Goal: Task Accomplishment & Management: Manage account settings

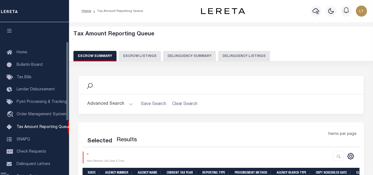
select select "100"
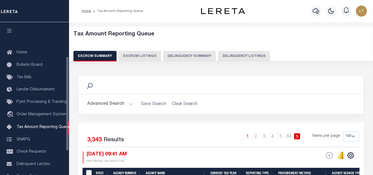
scroll to position [56, 0]
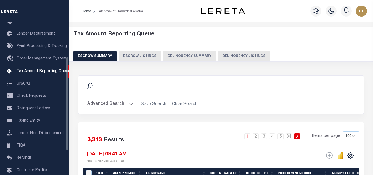
click at [203, 51] on div "Tax Amount Reporting Queue Escrow Summary Escrow Listings Delinquency Summary" at bounding box center [220, 46] width 295 height 30
click at [222, 55] on button "Delinquency Listings" at bounding box center [244, 56] width 52 height 10
select select
select select "100"
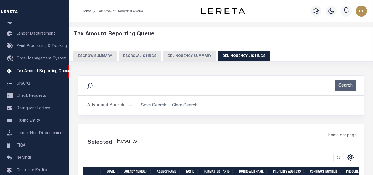
select select "100"
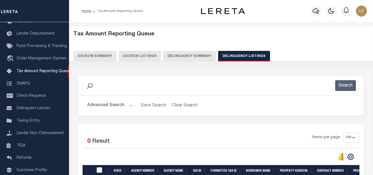
click at [103, 107] on button "Advanced Search" at bounding box center [110, 105] width 46 height 11
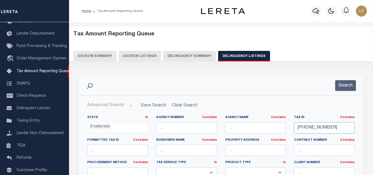
click at [320, 129] on input "036-041-002" at bounding box center [324, 127] width 61 height 11
paste input "r"
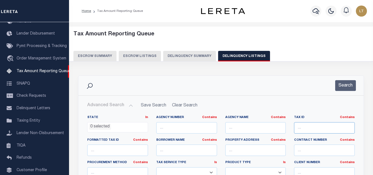
type input "r"
paste input "r"
type input "r"
click at [316, 126] on input "text" at bounding box center [324, 127] width 61 height 11
paste input "063-041"
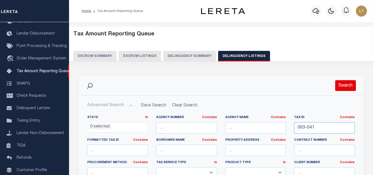
type input "063-041"
click at [345, 87] on button "Search" at bounding box center [345, 85] width 21 height 11
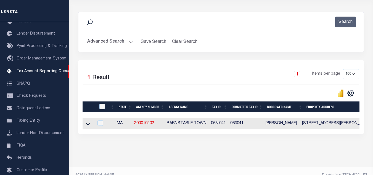
scroll to position [77, 0]
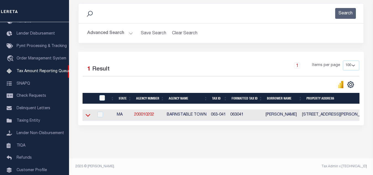
click at [87, 112] on icon at bounding box center [87, 115] width 5 height 6
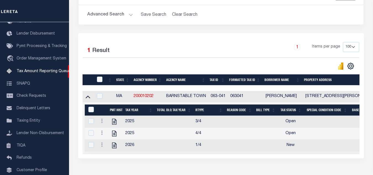
scroll to position [104, 0]
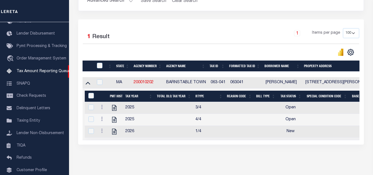
click at [99, 110] on link at bounding box center [102, 107] width 6 height 4
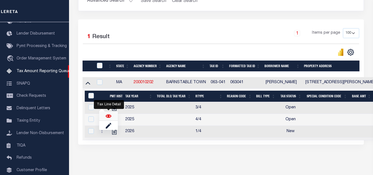
click at [106, 119] on img "" at bounding box center [109, 116] width 6 height 6
checkbox input "true"
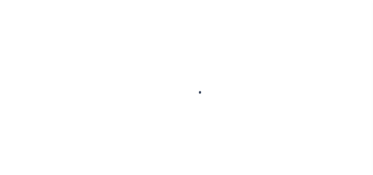
checkbox input "false"
type input "[DATE]"
select select "OP2"
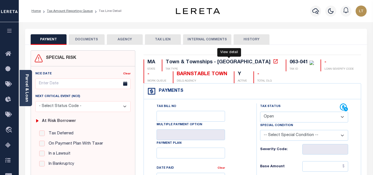
click at [273, 61] on icon at bounding box center [275, 61] width 4 height 4
click at [80, 40] on button "DOCUMENTS" at bounding box center [87, 39] width 36 height 10
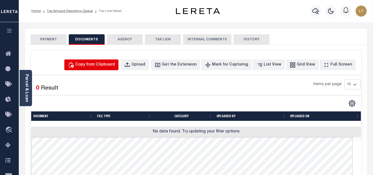
click at [105, 62] on div "Copy from Clipboard" at bounding box center [95, 65] width 40 height 6
select select "POP"
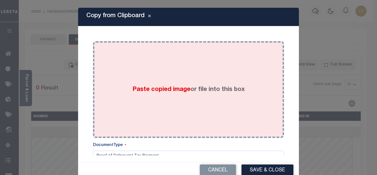
click at [153, 83] on div "Paste copied image or file into this box" at bounding box center [188, 89] width 183 height 88
click at [153, 88] on span "Paste copied image" at bounding box center [161, 89] width 58 height 6
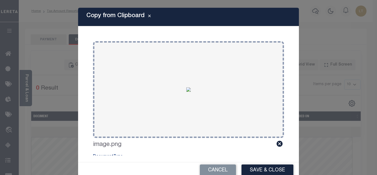
drag, startPoint x: 257, startPoint y: 170, endPoint x: 252, endPoint y: 165, distance: 7.2
click at [257, 170] on button "Save & Close" at bounding box center [267, 170] width 52 height 12
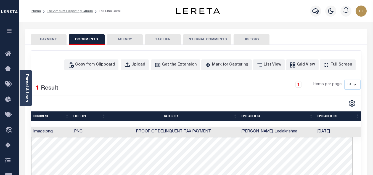
click at [48, 38] on button "PAYMENT" at bounding box center [49, 39] width 36 height 10
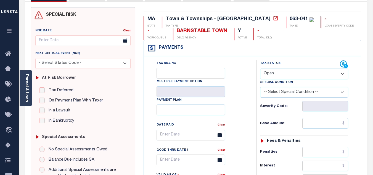
scroll to position [55, 0]
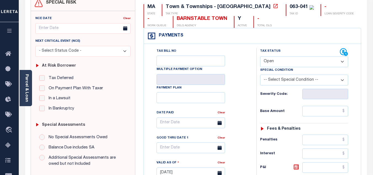
click at [278, 58] on select "- Select Status Code - Open Due/Unpaid Paid Incomplete No Tax Due Internal Refu…" at bounding box center [304, 61] width 88 height 11
select select "PYD"
click at [260, 57] on select "- Select Status Code - Open Due/Unpaid Paid Incomplete No Tax Due Internal Refu…" at bounding box center [304, 61] width 88 height 11
type input "[DATE]"
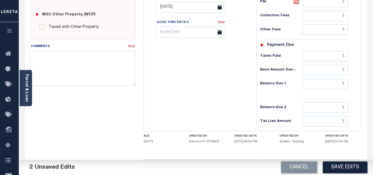
scroll to position [221, 0]
click at [345, 84] on input "text" at bounding box center [325, 83] width 46 height 10
type input "$0.00"
click at [339, 164] on button "Save Edits" at bounding box center [344, 167] width 45 height 12
checkbox input "false"
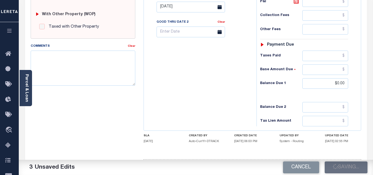
type input "$0"
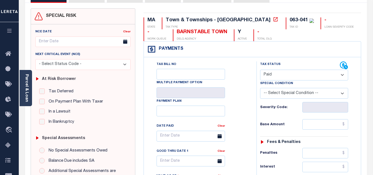
scroll to position [0, 0]
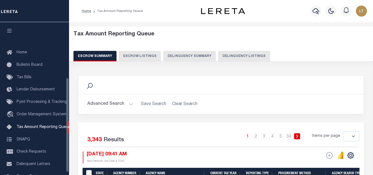
select select
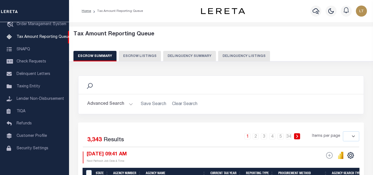
click at [235, 55] on button "Delinquency Listings" at bounding box center [244, 56] width 52 height 10
select select
select select "100"
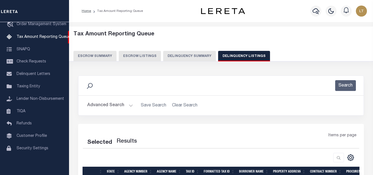
select select "100"
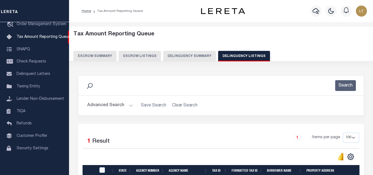
click at [109, 106] on button "Advanced Search" at bounding box center [110, 105] width 46 height 11
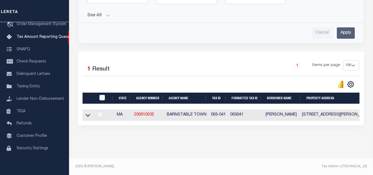
scroll to position [221, 0]
click at [88, 113] on icon at bounding box center [87, 115] width 5 height 6
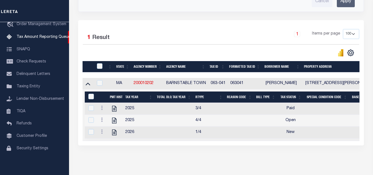
scroll to position [276, 0]
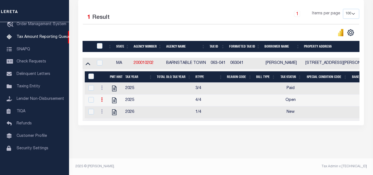
click at [102, 97] on icon at bounding box center [102, 99] width 2 height 4
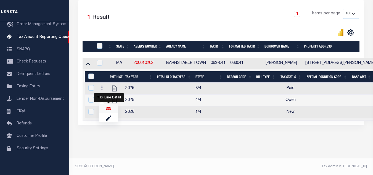
click at [110, 109] on img "" at bounding box center [109, 109] width 6 height 6
checkbox input "true"
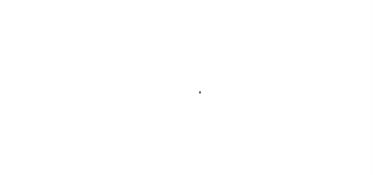
select select "OP2"
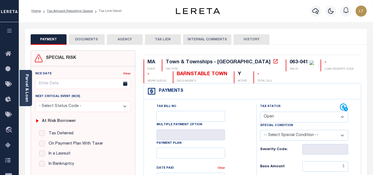
click at [95, 40] on button "DOCUMENTS" at bounding box center [87, 39] width 36 height 10
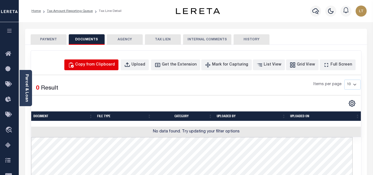
click at [91, 66] on div "Copy from Clipboard" at bounding box center [95, 65] width 40 height 6
select select "POP"
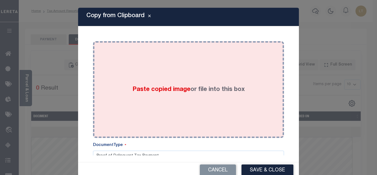
click at [164, 89] on span "Paste copied image" at bounding box center [161, 89] width 58 height 6
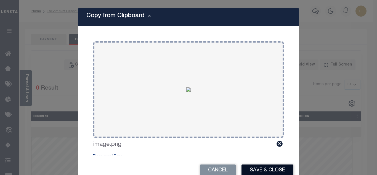
click at [262, 168] on button "Save & Close" at bounding box center [267, 170] width 52 height 12
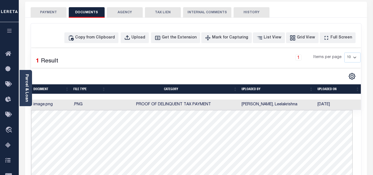
scroll to position [28, 0]
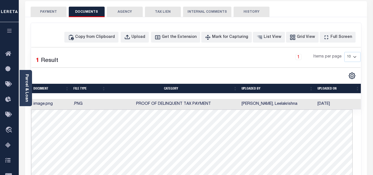
click at [49, 42] on div "PAYMENT DOCUMENTS AGENCY DELINQUENT PAYEE TAX LIEN" at bounding box center [195, 140] width 341 height 278
click at [53, 13] on button "PAYMENT" at bounding box center [49, 12] width 36 height 10
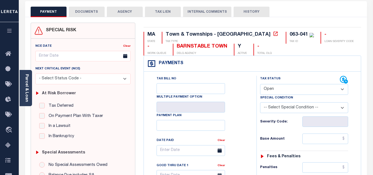
click at [290, 91] on select "- Select Status Code - Open Due/Unpaid Paid Incomplete No Tax Due Internal Refu…" at bounding box center [304, 89] width 88 height 11
select select "PYD"
click at [260, 84] on select "- Select Status Code - Open Due/Unpaid Paid Incomplete No Tax Due Internal Refu…" at bounding box center [304, 89] width 88 height 11
type input "[DATE]"
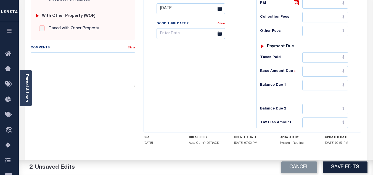
scroll to position [221, 0]
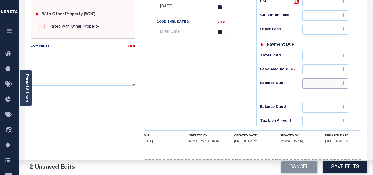
click at [344, 84] on input "text" at bounding box center [325, 83] width 46 height 10
type input "$0.00"
click at [332, 166] on button "Save Edits" at bounding box center [344, 167] width 45 height 12
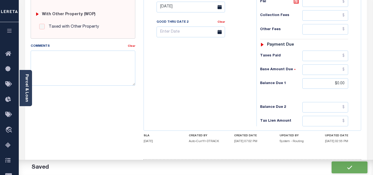
checkbox input "false"
type input "$0"
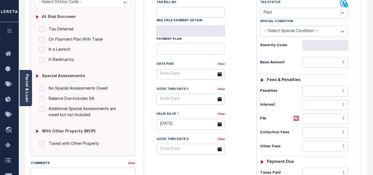
scroll to position [28, 0]
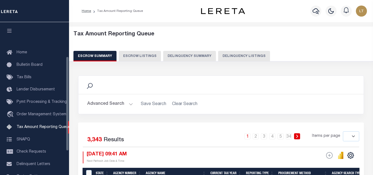
select select
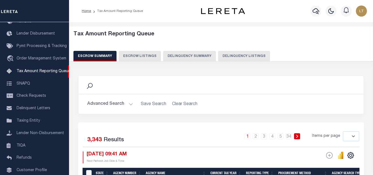
click at [224, 55] on button "Delinquency Listings" at bounding box center [244, 56] width 52 height 10
select select "100"
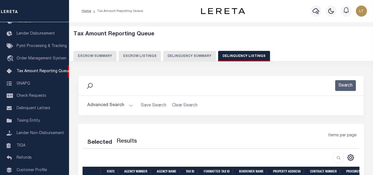
select select "100"
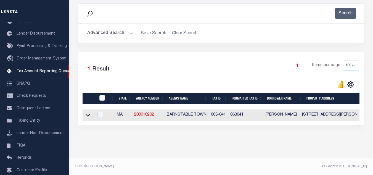
scroll to position [77, 0]
click at [88, 112] on icon at bounding box center [87, 115] width 5 height 6
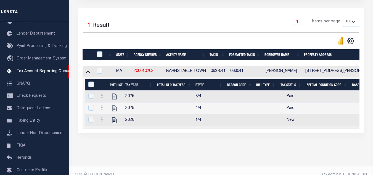
scroll to position [129, 0]
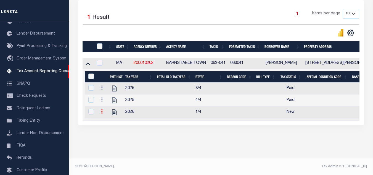
click at [100, 110] on link at bounding box center [102, 112] width 6 height 4
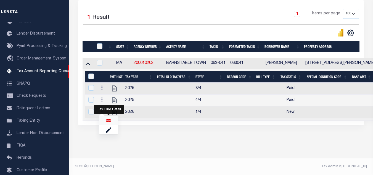
click at [107, 119] on img "" at bounding box center [109, 120] width 6 height 6
checkbox input "true"
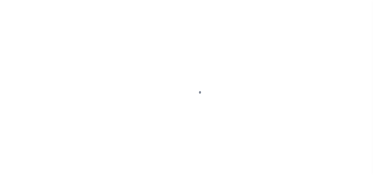
select select "NW2"
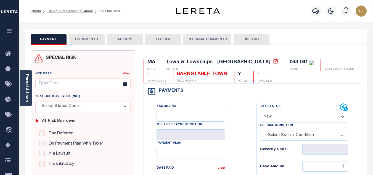
click at [90, 38] on button "DOCUMENTS" at bounding box center [87, 39] width 36 height 10
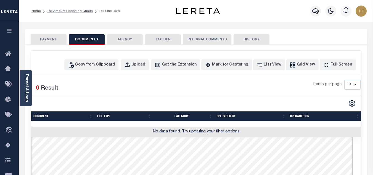
click at [87, 54] on div "Copy from Clipboard Upload Get the Extension Mark for Capturing Got it List Vie…" at bounding box center [196, 176] width 330 height 252
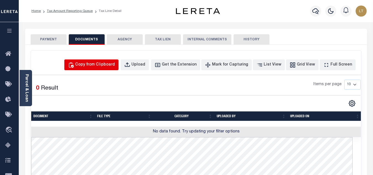
click at [93, 64] on div "Copy from Clipboard" at bounding box center [95, 65] width 40 height 6
select select "POP"
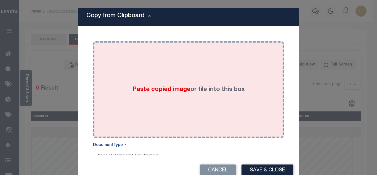
click at [162, 91] on span "Paste copied image" at bounding box center [161, 89] width 58 height 6
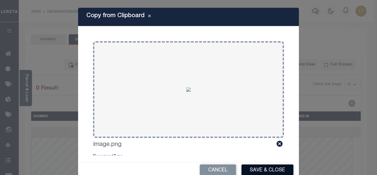
click at [262, 169] on button "Save & Close" at bounding box center [267, 170] width 52 height 12
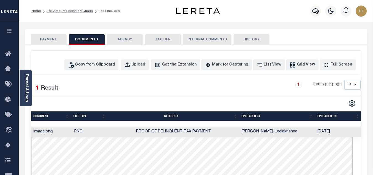
click at [56, 40] on button "PAYMENT" at bounding box center [49, 39] width 36 height 10
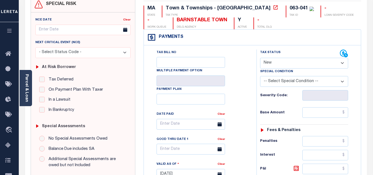
scroll to position [55, 0]
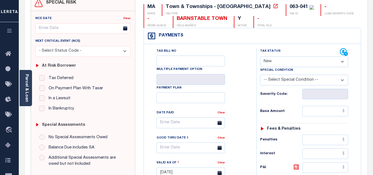
click at [274, 61] on select "- Select Status Code - Open Due/Unpaid Paid Incomplete No Tax Due Internal Refu…" at bounding box center [304, 61] width 88 height 11
select select "PYD"
click at [260, 57] on select "- Select Status Code - Open Due/Unpaid Paid Incomplete No Tax Due Internal Refu…" at bounding box center [304, 61] width 88 height 11
type input "[DATE]"
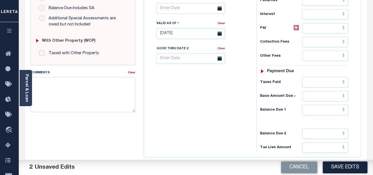
scroll to position [221, 0]
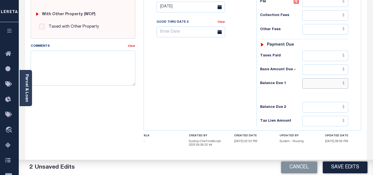
click at [345, 85] on input "text" at bounding box center [325, 83] width 46 height 10
type input "$0.00"
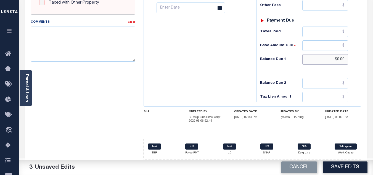
scroll to position [245, 0]
click at [337, 169] on button "Save Edits" at bounding box center [344, 167] width 45 height 12
checkbox input "false"
type input "$0"
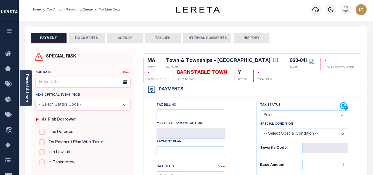
scroll to position [0, 0]
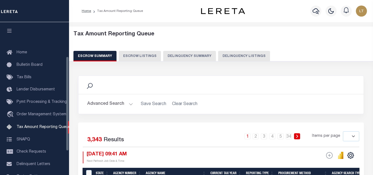
select select
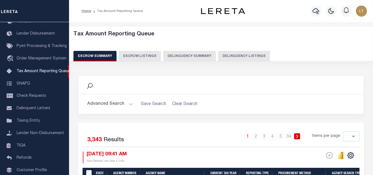
click at [238, 56] on button "Delinquency Listings" at bounding box center [244, 56] width 52 height 10
select select "100"
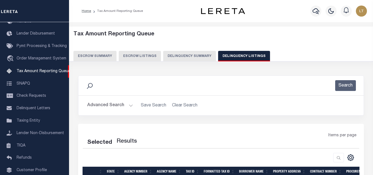
select select "100"
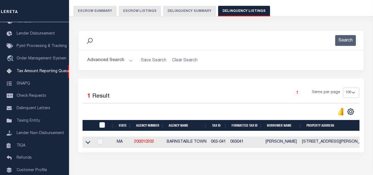
scroll to position [77, 0]
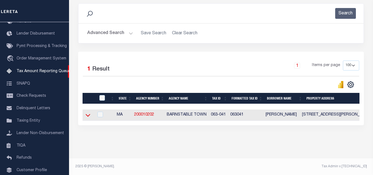
click at [89, 114] on icon at bounding box center [87, 115] width 5 height 3
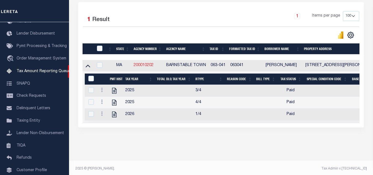
scroll to position [129, 0]
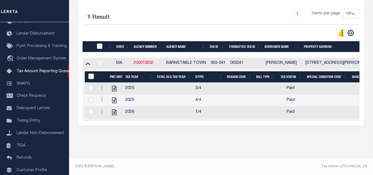
click at [100, 43] on input "checkbox" at bounding box center [100, 46] width 6 height 6
checkbox input "true"
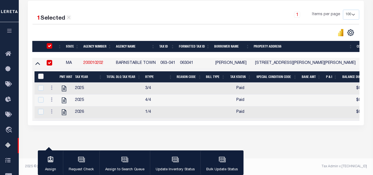
click at [41, 74] on input "&nbsp;" at bounding box center [41, 76] width 6 height 6
checkbox input "true"
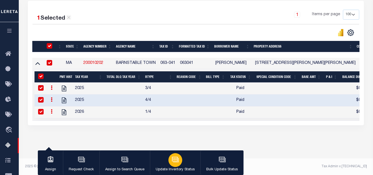
click at [176, 162] on icon "button" at bounding box center [175, 159] width 7 height 7
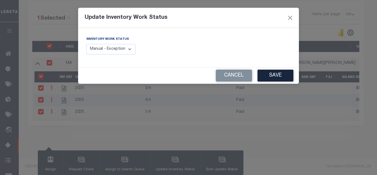
click at [113, 49] on select "Manual - Exception Pended - Awaiting Search Late Add Exception Completed" at bounding box center [110, 49] width 49 height 11
select select "4"
click at [86, 44] on select "Manual - Exception Pended - Awaiting Search Late Add Exception Completed" at bounding box center [110, 49] width 49 height 11
click at [272, 77] on button "Save" at bounding box center [275, 75] width 36 height 12
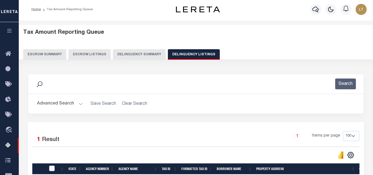
scroll to position [0, 0]
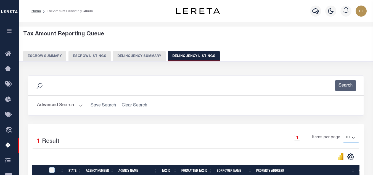
click at [52, 105] on button "Advanced Search" at bounding box center [60, 105] width 46 height 11
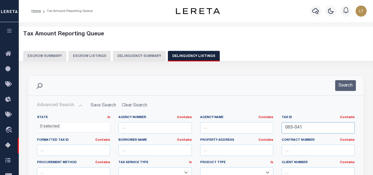
click at [296, 128] on input "063-041" at bounding box center [317, 127] width 73 height 11
click at [296, 127] on input "063-041" at bounding box center [317, 127] width 73 height 11
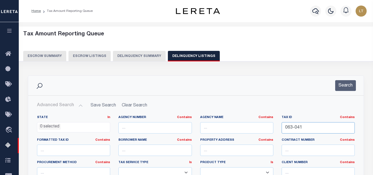
click at [296, 127] on input "063-041" at bounding box center [317, 127] width 73 height 11
paste input "[PHONE_NUMBER]"
type input "[PHONE_NUMBER]"
click at [340, 84] on button "Search" at bounding box center [345, 85] width 21 height 11
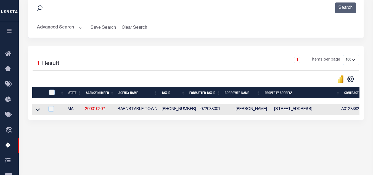
scroll to position [110, 0]
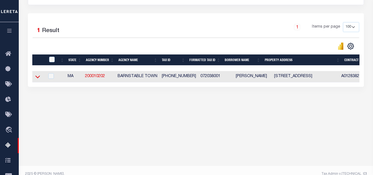
click at [37, 78] on icon at bounding box center [37, 77] width 5 height 3
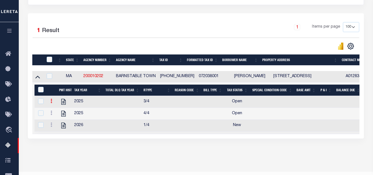
click at [51, 102] on icon at bounding box center [51, 100] width 2 height 4
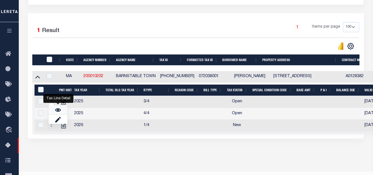
click at [54, 110] on link "" at bounding box center [58, 109] width 19 height 9
checkbox input "false"
checkbox input "true"
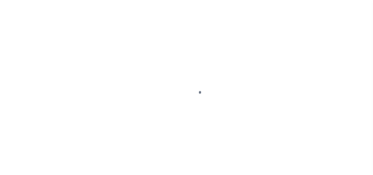
select select "OP2"
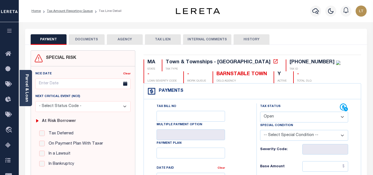
click at [93, 41] on button "DOCUMENTS" at bounding box center [87, 39] width 36 height 10
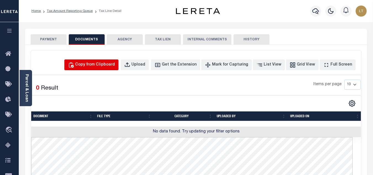
click at [106, 68] on div "Copy from Clipboard" at bounding box center [95, 65] width 40 height 6
select select "POP"
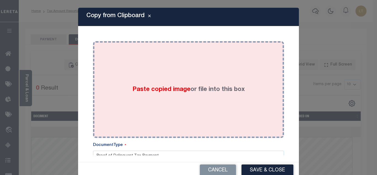
click at [147, 93] on label "Paste copied image or file into this box" at bounding box center [188, 89] width 112 height 9
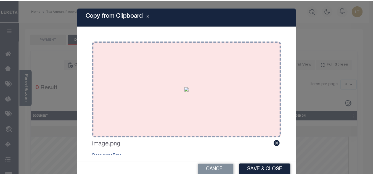
scroll to position [26, 0]
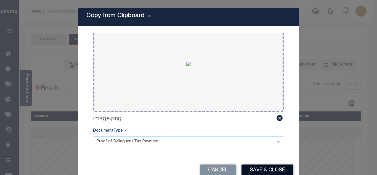
click at [262, 170] on button "Save & Close" at bounding box center [267, 170] width 52 height 12
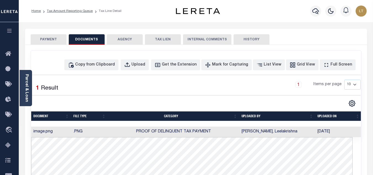
click at [48, 42] on button "PAYMENT" at bounding box center [49, 39] width 36 height 10
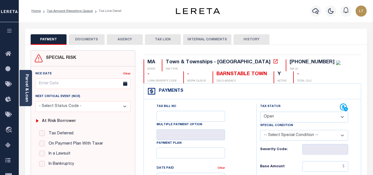
click at [276, 114] on select "- Select Status Code - Open Due/Unpaid Paid Incomplete No Tax Due Internal Refu…" at bounding box center [304, 116] width 88 height 11
select select "PYD"
click at [260, 112] on select "- Select Status Code - Open Due/Unpaid Paid Incomplete No Tax Due Internal Refu…" at bounding box center [304, 116] width 88 height 11
type input "[DATE]"
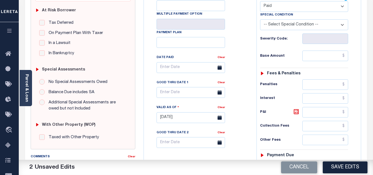
scroll to position [193, 0]
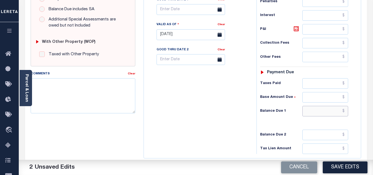
click at [344, 112] on input "text" at bounding box center [325, 111] width 46 height 10
type input "$0.00"
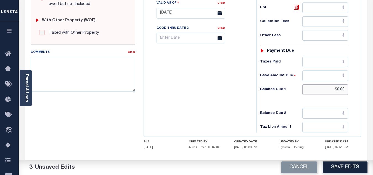
scroll to position [221, 0]
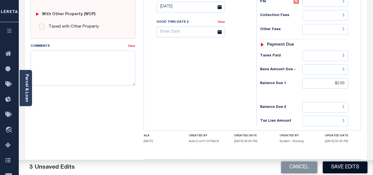
click at [333, 168] on button "Save Edits" at bounding box center [344, 167] width 45 height 12
checkbox input "false"
type input "$0"
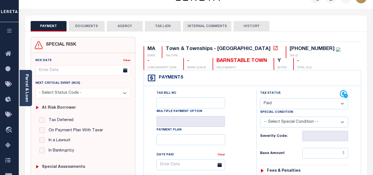
scroll to position [0, 0]
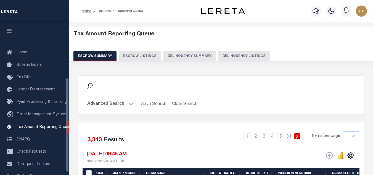
select select
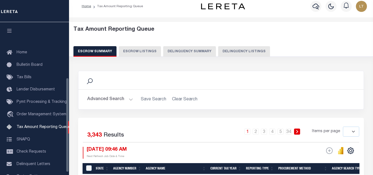
click at [237, 53] on button "Delinquency Listings" at bounding box center [244, 51] width 52 height 10
select select "100"
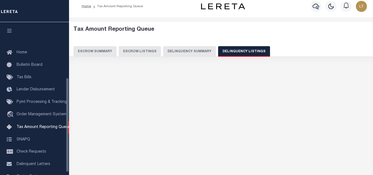
scroll to position [90, 0]
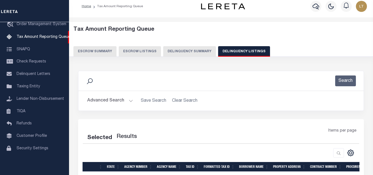
select select "100"
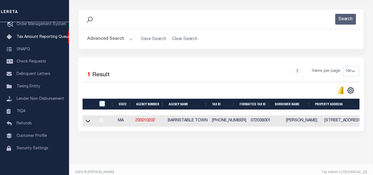
scroll to position [77, 0]
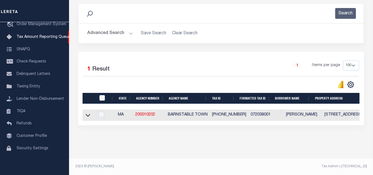
click at [87, 114] on icon at bounding box center [87, 115] width 5 height 3
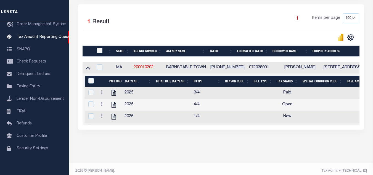
scroll to position [129, 0]
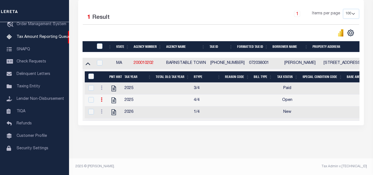
click at [101, 97] on icon at bounding box center [102, 99] width 2 height 4
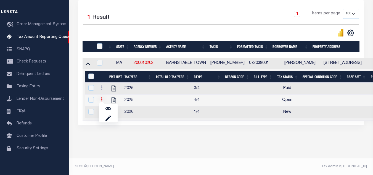
scroll to position [126, 0]
click at [108, 109] on img "" at bounding box center [108, 109] width 6 height 6
checkbox input "true"
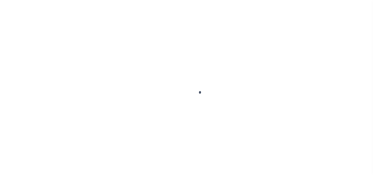
select select "OP2"
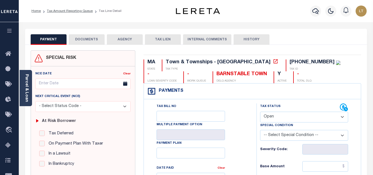
click at [84, 39] on button "DOCUMENTS" at bounding box center [87, 39] width 36 height 10
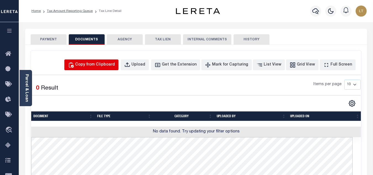
click at [108, 63] on div "Copy from Clipboard" at bounding box center [95, 65] width 40 height 6
select select "POP"
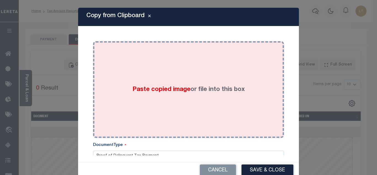
click at [145, 88] on span "Paste copied image" at bounding box center [161, 89] width 58 height 6
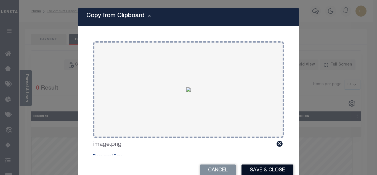
drag, startPoint x: 263, startPoint y: 168, endPoint x: 258, endPoint y: 169, distance: 4.4
click at [262, 168] on button "Save & Close" at bounding box center [267, 170] width 52 height 12
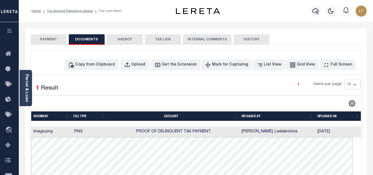
click at [47, 37] on button "PAYMENT" at bounding box center [49, 39] width 36 height 10
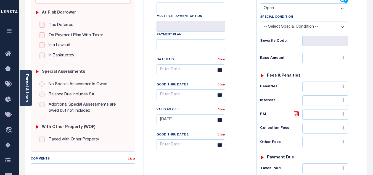
scroll to position [110, 0]
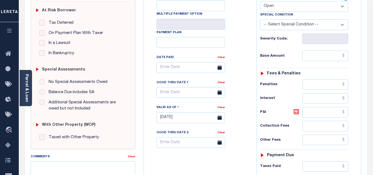
click at [273, 8] on select "- Select Status Code - Open Due/Unpaid Paid Incomplete No Tax Due Internal Refu…" at bounding box center [304, 6] width 88 height 11
select select "PYD"
click at [260, 1] on select "- Select Status Code - Open Due/Unpaid Paid Incomplete No Tax Due Internal Refu…" at bounding box center [304, 6] width 88 height 11
type input "[DATE]"
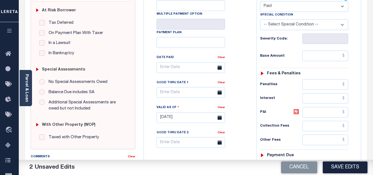
scroll to position [165, 0]
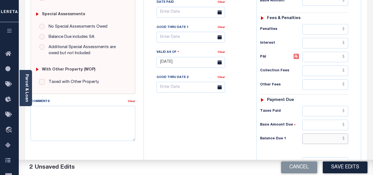
click at [345, 140] on input "text" at bounding box center [325, 138] width 46 height 10
type input "$0.00"
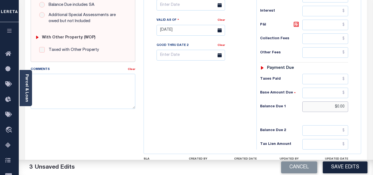
scroll to position [221, 0]
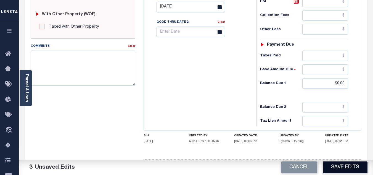
click at [345, 165] on button "Save Edits" at bounding box center [344, 167] width 45 height 12
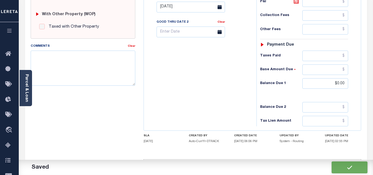
checkbox input "false"
type input "$0"
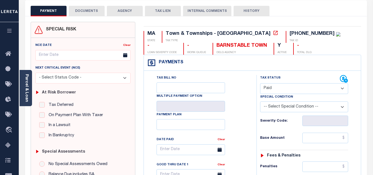
scroll to position [0, 0]
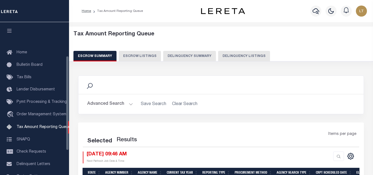
select select
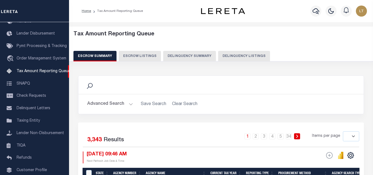
click at [236, 56] on button "Delinquency Listings" at bounding box center [244, 56] width 52 height 10
select select "100"
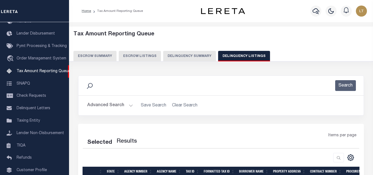
select select "100"
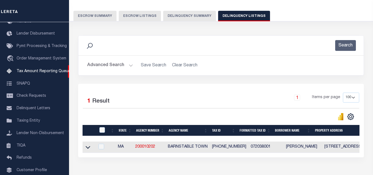
scroll to position [77, 0]
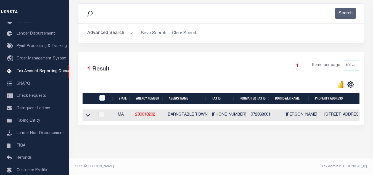
click at [87, 114] on icon at bounding box center [87, 115] width 5 height 3
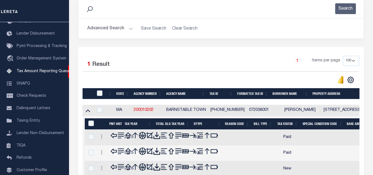
scroll to position [104, 0]
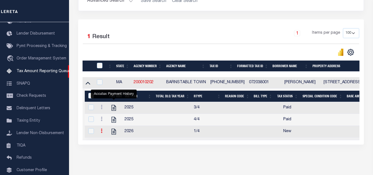
click at [101, 133] on icon at bounding box center [102, 130] width 2 height 4
click at [100, 133] on link at bounding box center [101, 131] width 6 height 4
click at [101, 133] on icon at bounding box center [102, 130] width 2 height 4
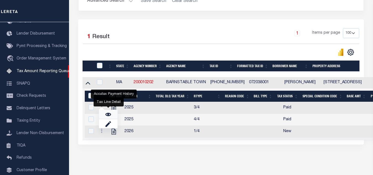
click at [109, 116] on img "" at bounding box center [108, 114] width 6 height 6
checkbox input "true"
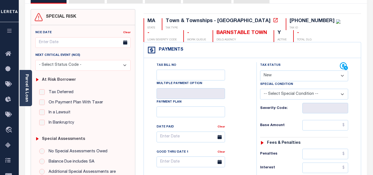
scroll to position [55, 0]
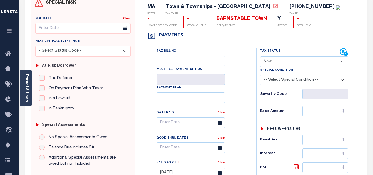
click at [281, 63] on select "- Select Status Code - Open Due/Unpaid Paid Incomplete No Tax Due Internal Refu…" at bounding box center [304, 61] width 88 height 11
select select "PYD"
click at [260, 57] on select "- Select Status Code - Open Due/Unpaid Paid Incomplete No Tax Due Internal Refu…" at bounding box center [304, 61] width 88 height 11
type input "[DATE]"
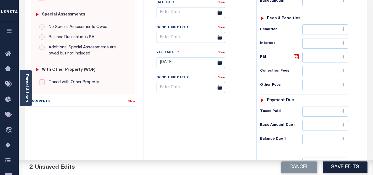
scroll to position [165, 0]
click at [345, 139] on input "text" at bounding box center [325, 138] width 46 height 10
type input "$0.00"
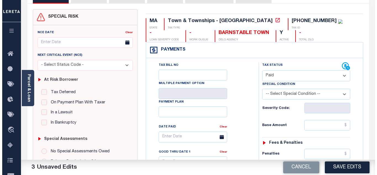
scroll to position [0, 0]
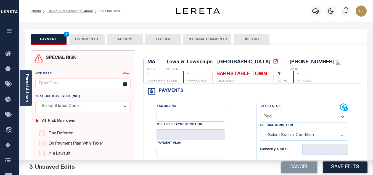
click at [80, 38] on button "DOCUMENTS" at bounding box center [87, 39] width 36 height 10
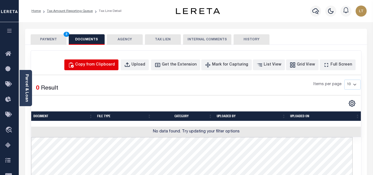
click at [104, 64] on div "Copy from Clipboard" at bounding box center [95, 65] width 40 height 6
select select "POP"
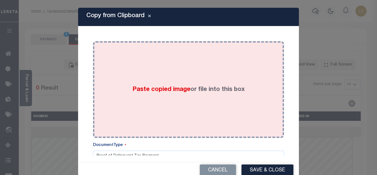
click at [146, 88] on span "Paste copied image" at bounding box center [161, 89] width 58 height 6
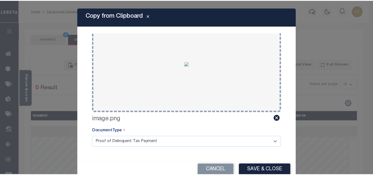
scroll to position [26, 0]
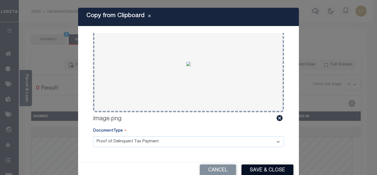
click at [263, 167] on button "Save & Close" at bounding box center [267, 170] width 52 height 12
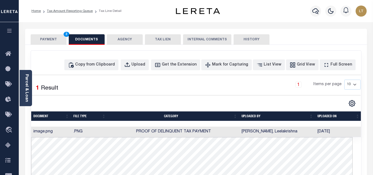
click at [53, 40] on button "PAYMENT 3" at bounding box center [49, 39] width 36 height 10
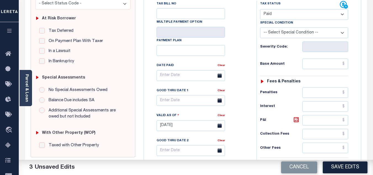
scroll to position [193, 0]
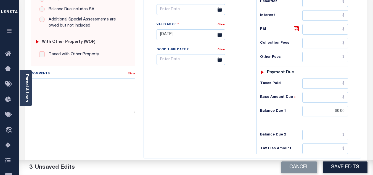
click at [338, 167] on button "Save Edits" at bounding box center [344, 167] width 45 height 12
checkbox input "false"
type input "$0"
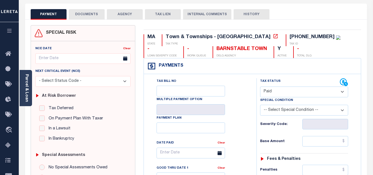
scroll to position [0, 0]
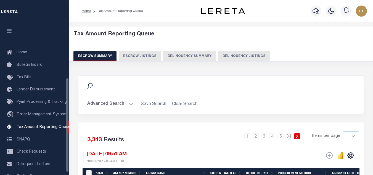
select select
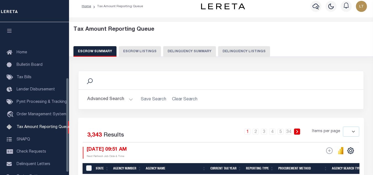
scroll to position [90, 0]
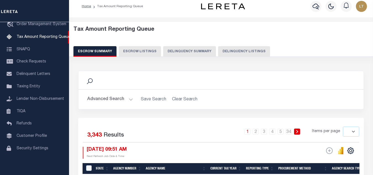
click at [236, 51] on button "Delinquency Listings" at bounding box center [244, 51] width 52 height 10
select select "100"
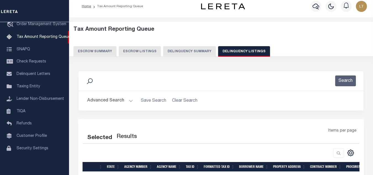
select select "100"
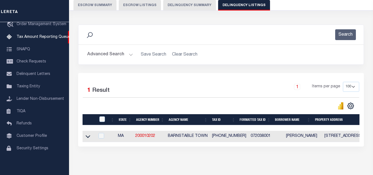
scroll to position [77, 0]
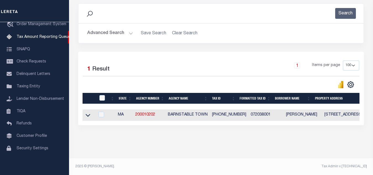
click at [88, 112] on icon at bounding box center [87, 115] width 5 height 6
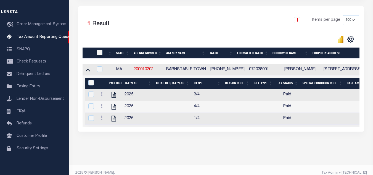
scroll to position [129, 0]
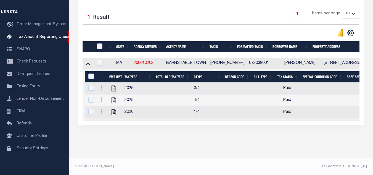
click at [101, 43] on input "checkbox" at bounding box center [100, 46] width 6 height 6
checkbox input "true"
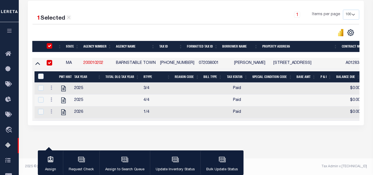
scroll to position [128, 0]
click at [38, 73] on input "&nbsp;" at bounding box center [41, 76] width 6 height 6
checkbox input "true"
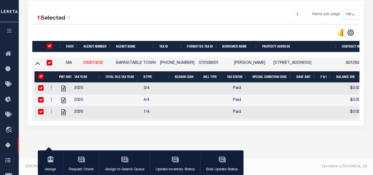
checkbox input "true"
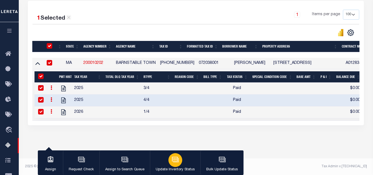
click at [173, 163] on div "button" at bounding box center [175, 160] width 14 height 14
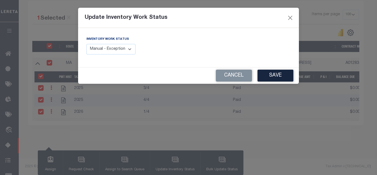
click at [99, 50] on select "Manual - Exception Pended - Awaiting Search Late Add Exception Completed" at bounding box center [110, 49] width 49 height 11
select select "4"
click at [86, 44] on select "Manual - Exception Pended - Awaiting Search Late Add Exception Completed" at bounding box center [110, 49] width 49 height 11
click at [263, 76] on button "Save" at bounding box center [275, 75] width 36 height 12
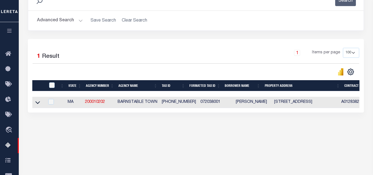
scroll to position [63, 0]
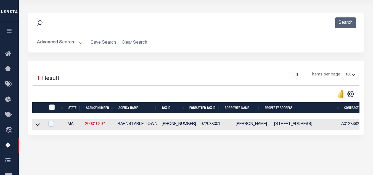
click at [38, 125] on icon at bounding box center [37, 124] width 5 height 6
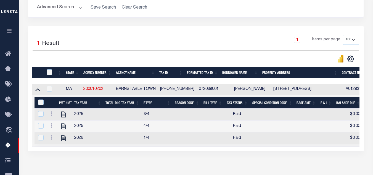
scroll to position [118, 0]
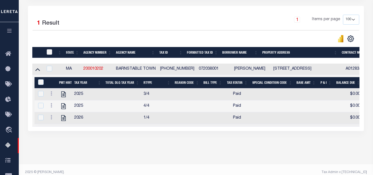
click at [50, 53] on input "checkbox" at bounding box center [50, 52] width 6 height 6
checkbox input "true"
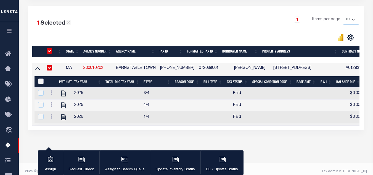
click at [41, 84] on input "&nbsp;" at bounding box center [41, 81] width 6 height 6
checkbox input "true"
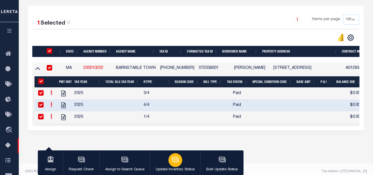
click at [182, 159] on button "Update Inventory Status" at bounding box center [175, 162] width 50 height 25
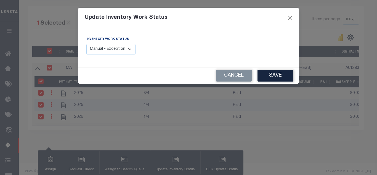
click at [116, 48] on select "Manual - Exception Pended - Awaiting Search Late Add Exception Completed" at bounding box center [110, 49] width 49 height 11
select select "4"
click at [86, 44] on select "Manual - Exception Pended - Awaiting Search Late Add Exception Completed" at bounding box center [110, 49] width 49 height 11
click at [287, 74] on button "Save" at bounding box center [275, 75] width 36 height 12
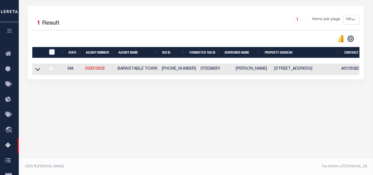
drag, startPoint x: 37, startPoint y: 71, endPoint x: 76, endPoint y: 76, distance: 39.3
click at [37, 71] on icon at bounding box center [37, 69] width 5 height 6
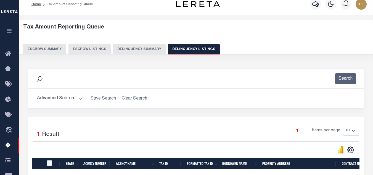
scroll to position [0, 0]
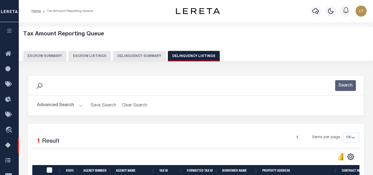
click at [63, 103] on button "Advanced Search" at bounding box center [60, 105] width 46 height 11
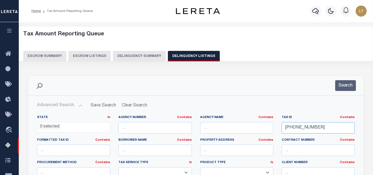
click at [292, 129] on input "072-038-001" at bounding box center [317, 127] width 73 height 11
paste input "[PHONE_NUMBER]"
type input "[PHONE_NUMBER]"
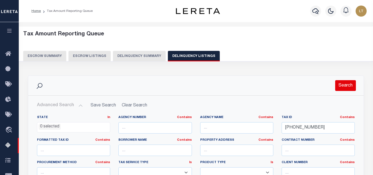
click at [347, 86] on button "Search" at bounding box center [345, 85] width 21 height 11
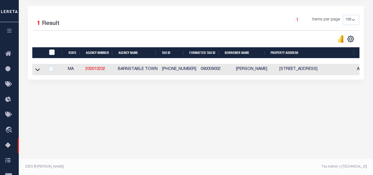
scroll to position [118, 0]
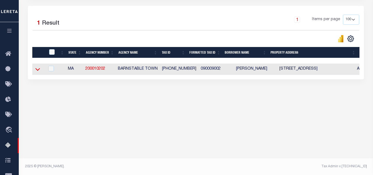
click at [38, 70] on icon at bounding box center [37, 69] width 5 height 6
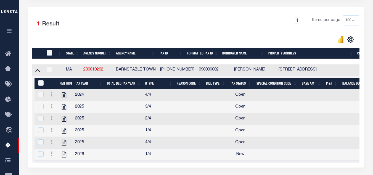
scroll to position [111, 0]
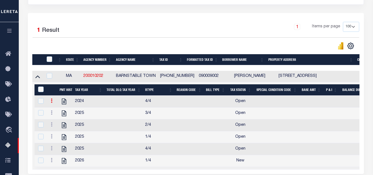
click at [52, 103] on icon at bounding box center [52, 100] width 2 height 4
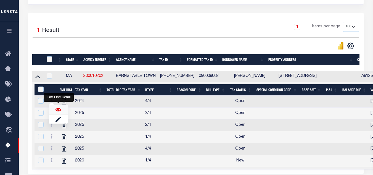
click at [58, 109] on img "" at bounding box center [58, 110] width 6 height 6
checkbox input "false"
checkbox input "true"
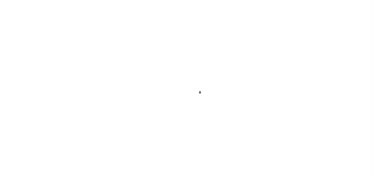
select select "OP2"
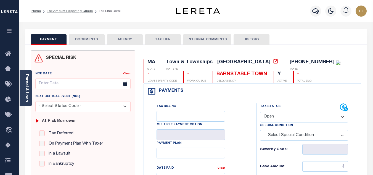
click at [82, 38] on button "DOCUMENTS" at bounding box center [87, 39] width 36 height 10
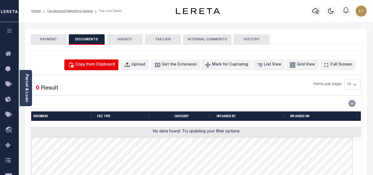
click at [109, 67] on div "Copy from Clipboard" at bounding box center [95, 65] width 40 height 6
select select "POP"
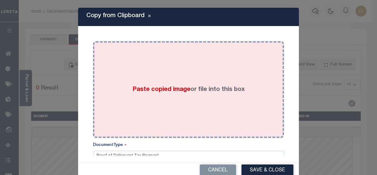
click at [155, 93] on label "Paste copied image or file into this box" at bounding box center [188, 89] width 112 height 9
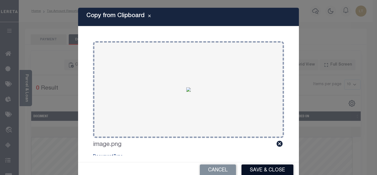
click at [268, 170] on button "Save & Close" at bounding box center [267, 170] width 52 height 12
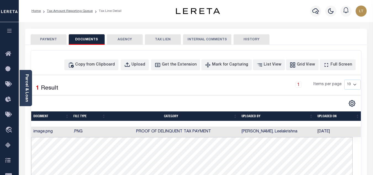
click at [48, 41] on button "PAYMENT" at bounding box center [49, 39] width 36 height 10
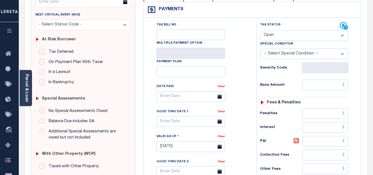
scroll to position [83, 0]
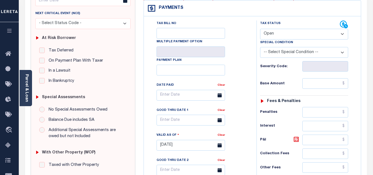
click at [295, 63] on div "Severity Code:" at bounding box center [304, 66] width 88 height 10
click at [292, 38] on select "- Select Status Code - Open Due/Unpaid Paid Incomplete No Tax Due Internal Refu…" at bounding box center [304, 34] width 88 height 11
select select "PYD"
click at [260, 29] on select "- Select Status Code - Open Due/Unpaid Paid Incomplete No Tax Due Internal Refu…" at bounding box center [304, 34] width 88 height 11
type input "[DATE]"
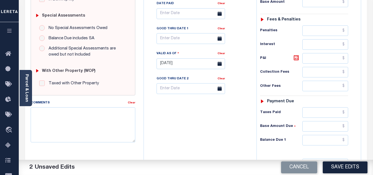
scroll to position [165, 0]
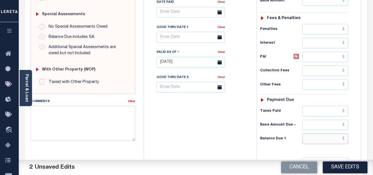
click at [344, 135] on input "text" at bounding box center [325, 138] width 46 height 10
type input "$0.00"
click at [339, 163] on button "Save Edits" at bounding box center [344, 167] width 45 height 12
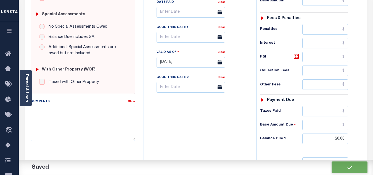
checkbox input "false"
type input "$0"
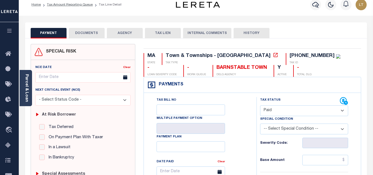
scroll to position [0, 0]
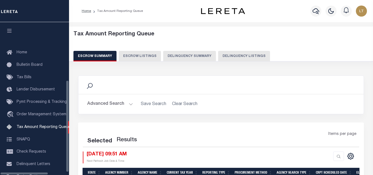
select select
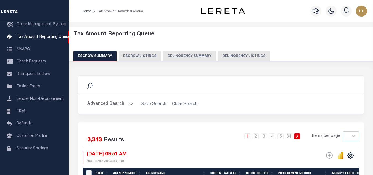
click at [231, 57] on button "Delinquency Listings" at bounding box center [244, 56] width 52 height 10
select select "100"
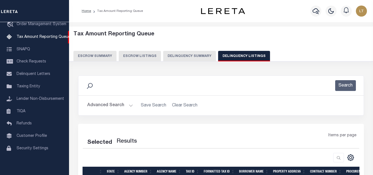
select select "100"
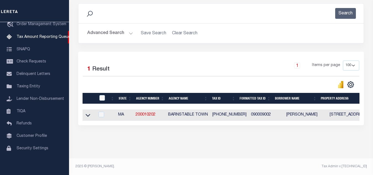
scroll to position [77, 0]
click at [86, 112] on icon at bounding box center [87, 115] width 5 height 6
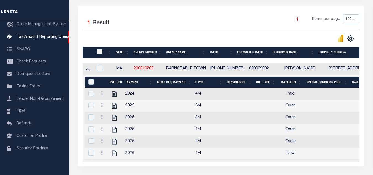
scroll to position [132, 0]
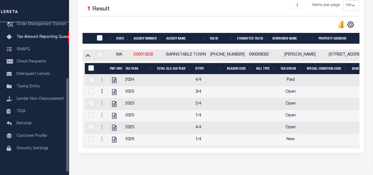
click at [102, 93] on icon at bounding box center [102, 91] width 2 height 4
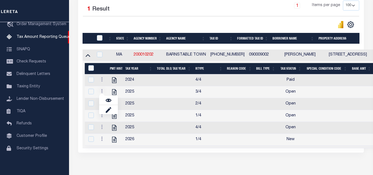
click at [137, 117] on td "2025" at bounding box center [138, 116] width 31 height 12
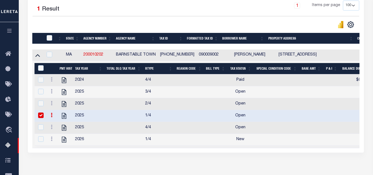
click at [39, 116] on input "checkbox" at bounding box center [41, 115] width 6 height 6
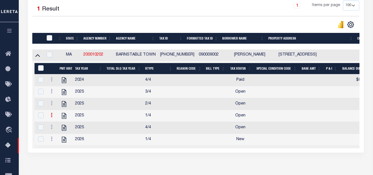
click at [52, 117] on icon at bounding box center [52, 115] width 2 height 4
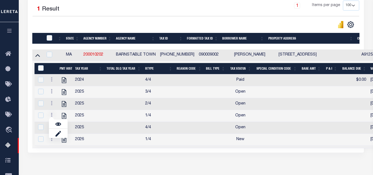
click at [93, 121] on td "2025" at bounding box center [88, 116] width 31 height 12
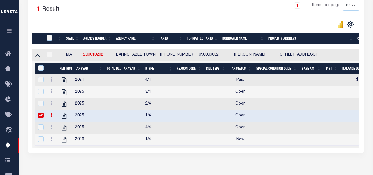
click at [42, 117] on input "checkbox" at bounding box center [41, 115] width 6 height 6
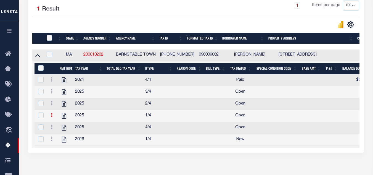
click at [51, 117] on icon at bounding box center [52, 115] width 2 height 4
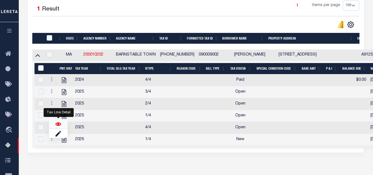
click at [57, 127] on img "" at bounding box center [58, 124] width 6 height 6
checkbox input "true"
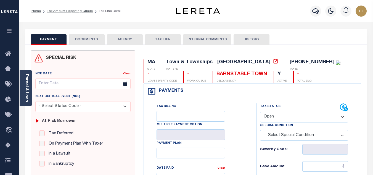
click at [76, 36] on button "DOCUMENTS" at bounding box center [87, 39] width 36 height 10
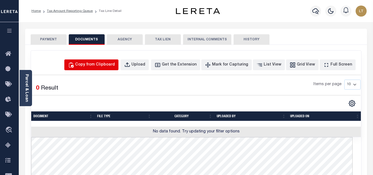
click at [95, 65] on div "Copy from Clipboard" at bounding box center [95, 65] width 40 height 6
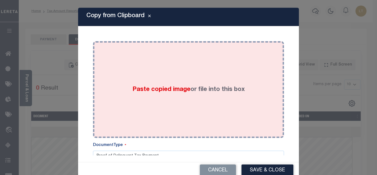
click at [153, 87] on span "Paste copied image" at bounding box center [161, 89] width 58 height 6
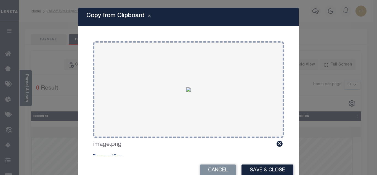
click at [256, 170] on button "Save & Close" at bounding box center [267, 170] width 52 height 12
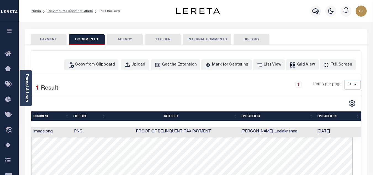
click at [40, 40] on button "PAYMENT" at bounding box center [49, 39] width 36 height 10
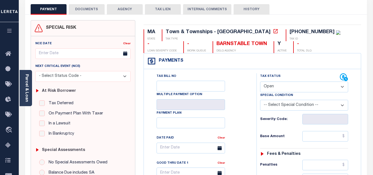
scroll to position [55, 0]
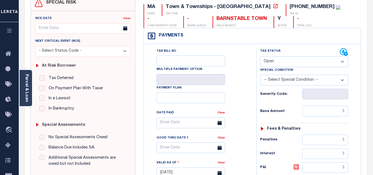
click at [284, 63] on select "- Select Status Code - Open Due/Unpaid Paid Incomplete No Tax Due Internal Refu…" at bounding box center [304, 61] width 88 height 11
select select "PYD"
click at [260, 57] on select "- Select Status Code - Open Due/Unpaid Paid Incomplete No Tax Due Internal Refu…" at bounding box center [304, 61] width 88 height 11
type input "[DATE]"
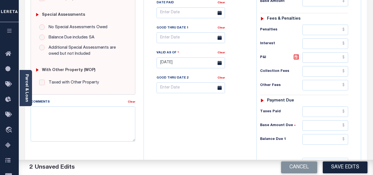
scroll to position [165, 0]
click at [343, 138] on input "text" at bounding box center [325, 138] width 46 height 10
type input "$0.00"
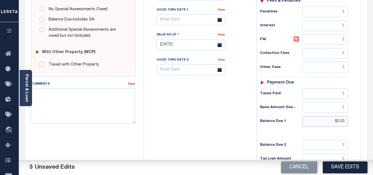
scroll to position [242, 0]
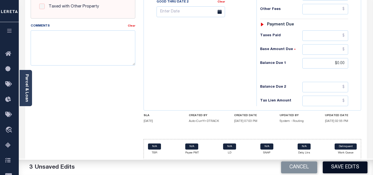
click at [345, 167] on button "Save Edits" at bounding box center [344, 167] width 45 height 12
checkbox input "false"
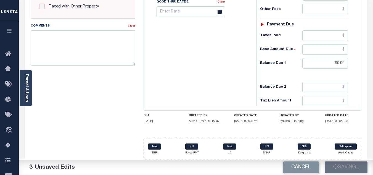
type input "$0"
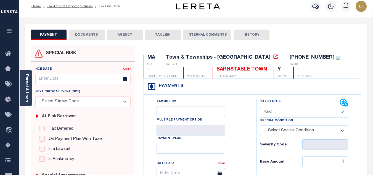
scroll to position [0, 0]
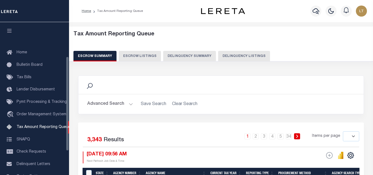
select select
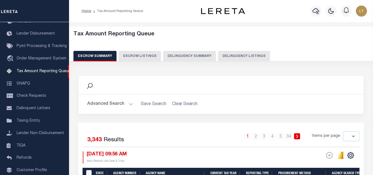
click at [243, 55] on button "Delinquency Listings" at bounding box center [244, 56] width 52 height 10
select select "100"
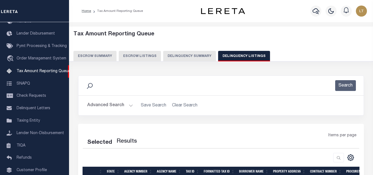
select select "100"
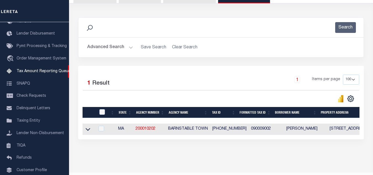
scroll to position [77, 0]
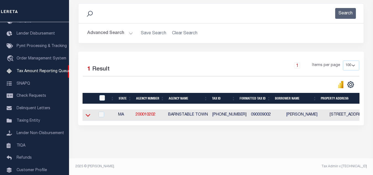
drag, startPoint x: 87, startPoint y: 110, endPoint x: 118, endPoint y: 106, distance: 31.4
click at [87, 112] on icon at bounding box center [87, 115] width 5 height 6
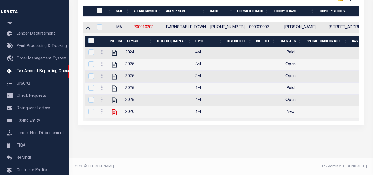
scroll to position [166, 0]
click at [100, 74] on link at bounding box center [102, 76] width 6 height 4
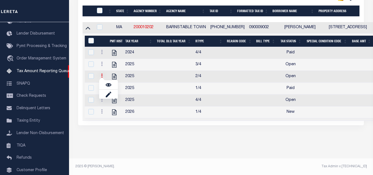
scroll to position [162, 0]
click at [108, 82] on img "" at bounding box center [109, 85] width 6 height 6
checkbox input "true"
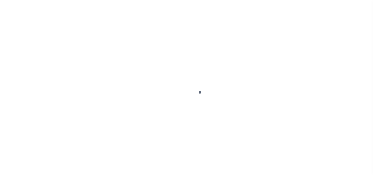
select select "OP2"
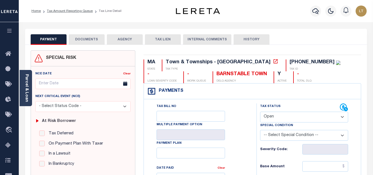
click at [95, 40] on button "DOCUMENTS" at bounding box center [87, 39] width 36 height 10
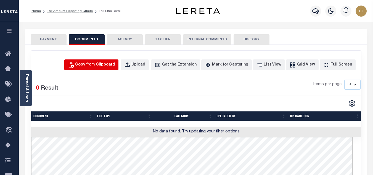
click at [105, 65] on div "Copy from Clipboard" at bounding box center [95, 65] width 40 height 6
select select "POP"
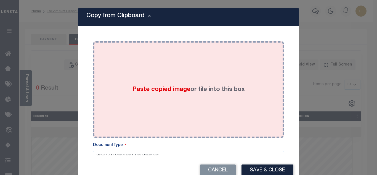
click at [149, 92] on span "Paste copied image" at bounding box center [161, 89] width 58 height 6
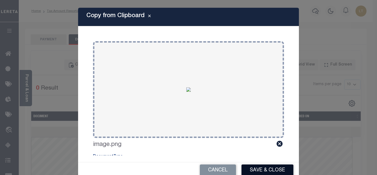
click at [265, 170] on button "Save & Close" at bounding box center [267, 170] width 52 height 12
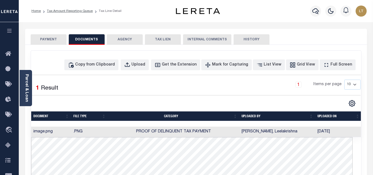
click at [50, 39] on button "PAYMENT" at bounding box center [49, 39] width 36 height 10
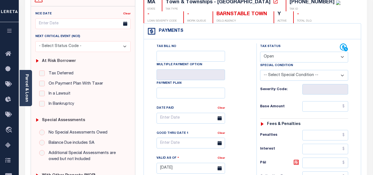
scroll to position [83, 0]
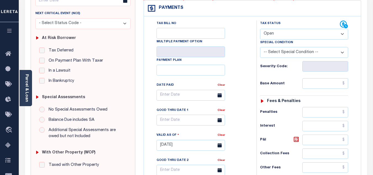
click at [275, 36] on select "- Select Status Code - Open Due/Unpaid Paid Incomplete No Tax Due Internal Refu…" at bounding box center [304, 34] width 88 height 11
select select "PYD"
click at [260, 29] on select "- Select Status Code - Open Due/Unpaid Paid Incomplete No Tax Due Internal Refu…" at bounding box center [304, 34] width 88 height 11
type input "[DATE]"
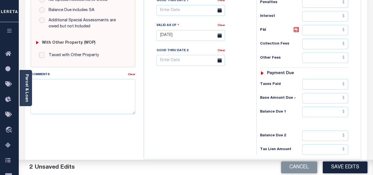
scroll to position [193, 0]
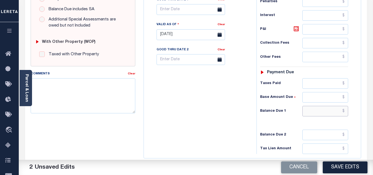
click at [345, 112] on input "text" at bounding box center [325, 111] width 46 height 10
type input "$0.00"
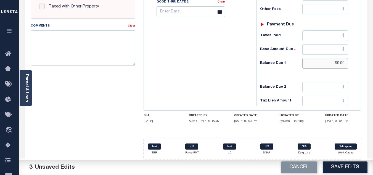
scroll to position [242, 0]
click at [345, 167] on button "Save Edits" at bounding box center [344, 167] width 45 height 12
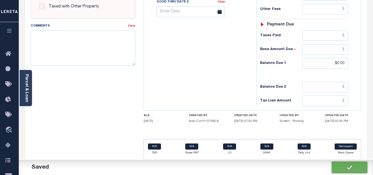
checkbox input "false"
type input "$0"
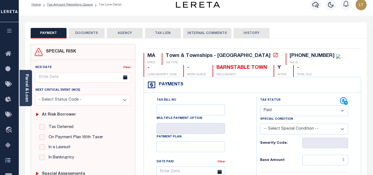
scroll to position [0, 0]
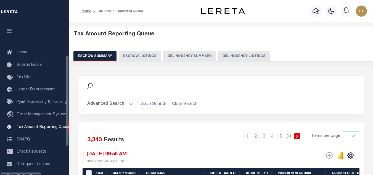
select select
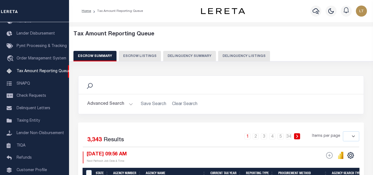
scroll to position [72, 0]
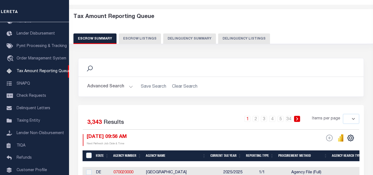
scroll to position [0, 0]
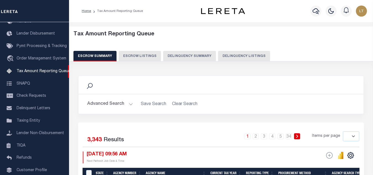
click at [244, 52] on button "Delinquency Listings" at bounding box center [244, 56] width 52 height 10
select select "100"
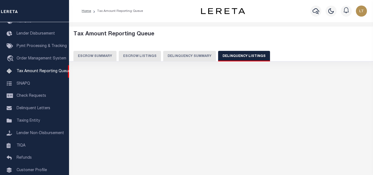
scroll to position [71, 0]
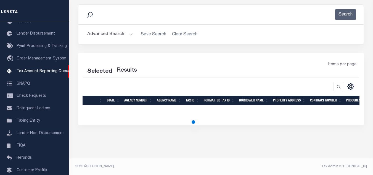
select select "100"
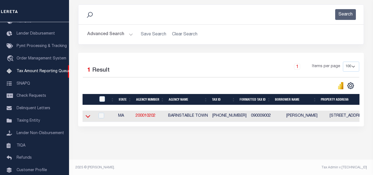
click at [88, 118] on icon at bounding box center [87, 116] width 5 height 3
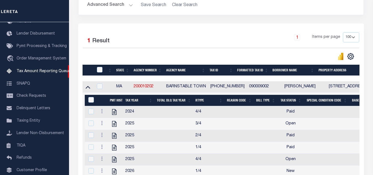
scroll to position [126, 0]
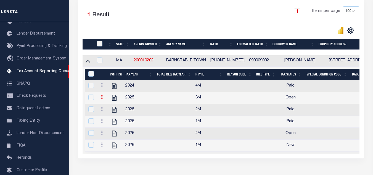
click at [101, 100] on link at bounding box center [102, 97] width 6 height 4
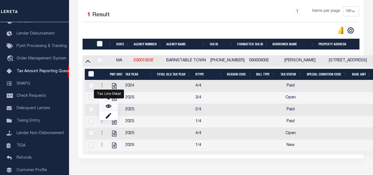
click at [107, 108] on img "" at bounding box center [109, 106] width 6 height 6
checkbox input "true"
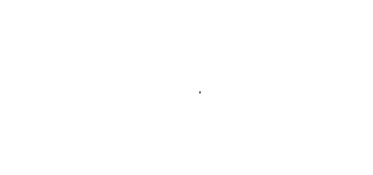
select select "OP2"
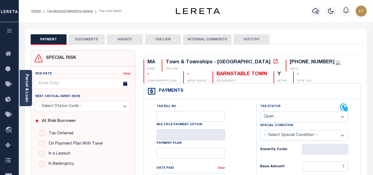
click at [85, 38] on button "DOCUMENTS" at bounding box center [87, 39] width 36 height 10
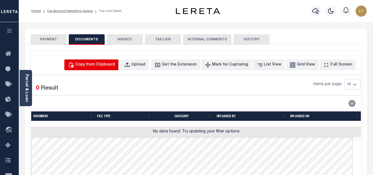
click at [98, 61] on button "Copy from Clipboard" at bounding box center [91, 64] width 54 height 11
select select "POP"
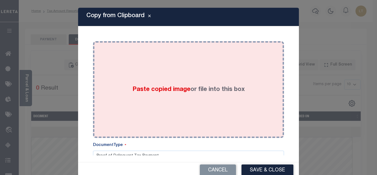
click at [122, 72] on div "Paste copied image or file into this box" at bounding box center [188, 89] width 183 height 88
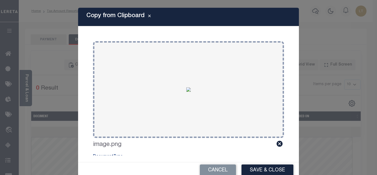
click at [269, 169] on button "Save & Close" at bounding box center [267, 170] width 52 height 12
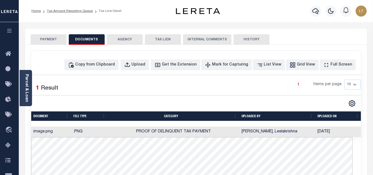
click at [43, 38] on button "PAYMENT" at bounding box center [49, 39] width 36 height 10
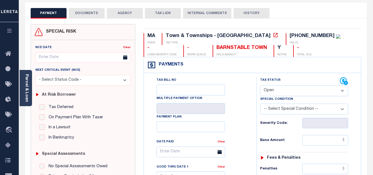
scroll to position [28, 0]
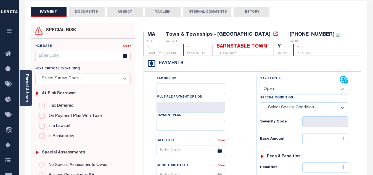
click at [268, 90] on select "- Select Status Code - Open Due/Unpaid Paid Incomplete No Tax Due Internal Refu…" at bounding box center [304, 89] width 88 height 11
select select "PYD"
click at [260, 84] on select "- Select Status Code - Open Due/Unpaid Paid Incomplete No Tax Due Internal Refu…" at bounding box center [304, 89] width 88 height 11
type input "[DATE]"
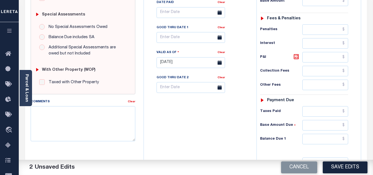
scroll to position [165, 0]
click at [344, 140] on input "text" at bounding box center [325, 138] width 46 height 10
type input "$0.00"
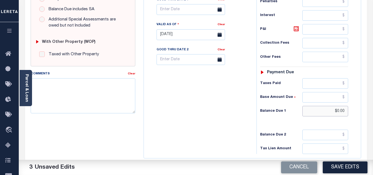
scroll to position [242, 0]
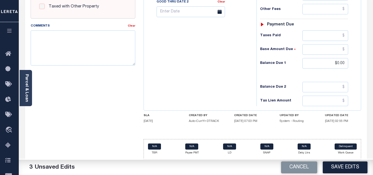
click at [343, 164] on button "Save Edits" at bounding box center [344, 167] width 45 height 12
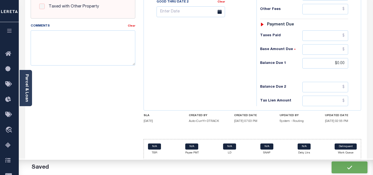
checkbox input "false"
type input "$0"
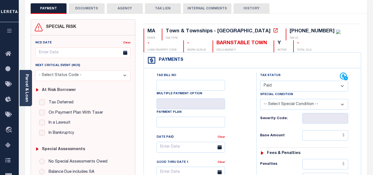
scroll to position [0, 0]
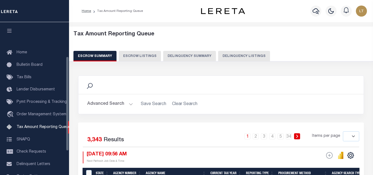
select select
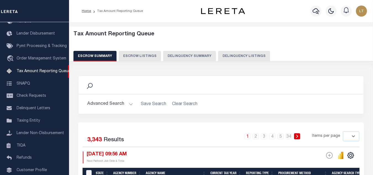
click at [241, 55] on button "Delinquency Listings" at bounding box center [244, 56] width 52 height 10
select select "100"
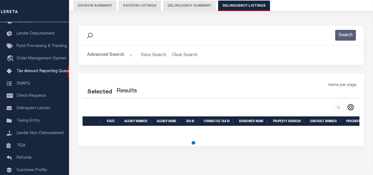
scroll to position [71, 0]
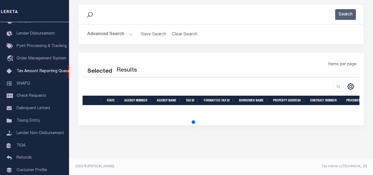
select select "100"
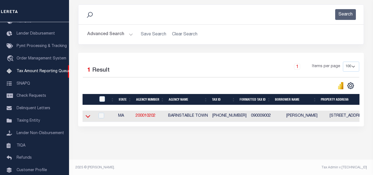
click at [87, 117] on icon at bounding box center [87, 116] width 5 height 3
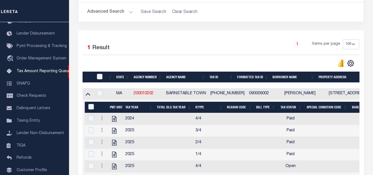
scroll to position [126, 0]
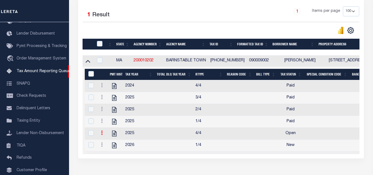
click at [102, 135] on icon at bounding box center [102, 132] width 2 height 4
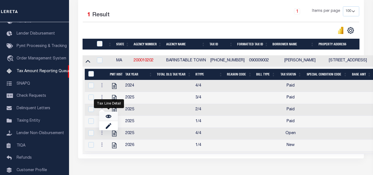
click at [106, 119] on img "" at bounding box center [109, 116] width 6 height 6
checkbox input "true"
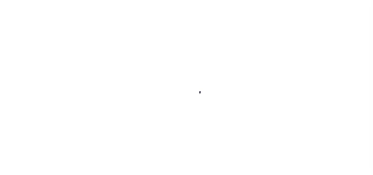
select select "OP2"
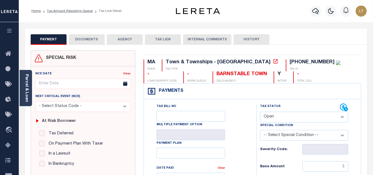
click at [86, 38] on button "DOCUMENTS" at bounding box center [87, 39] width 36 height 10
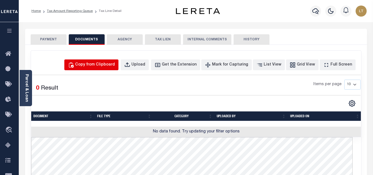
click at [116, 68] on button "Copy from Clipboard" at bounding box center [91, 64] width 54 height 11
select select "POP"
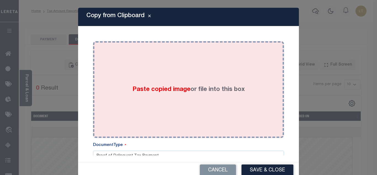
click at [135, 78] on div "Paste copied image or file into this box" at bounding box center [188, 89] width 183 height 88
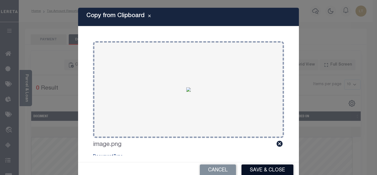
click at [257, 165] on button "Save & Close" at bounding box center [267, 170] width 52 height 12
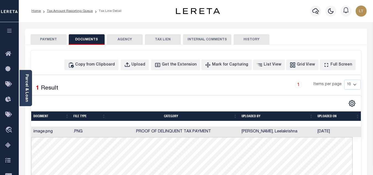
click at [46, 35] on button "PAYMENT" at bounding box center [49, 39] width 36 height 10
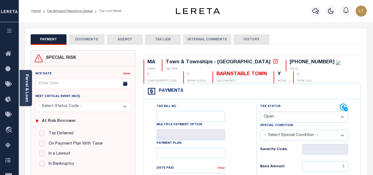
click at [268, 116] on select "- Select Status Code - Open Due/Unpaid Paid Incomplete No Tax Due Internal Refu…" at bounding box center [304, 116] width 88 height 11
select select "DUE"
click at [260, 112] on select "- Select Status Code - Open Due/Unpaid Paid Incomplete No Tax Due Internal Refu…" at bounding box center [304, 116] width 88 height 11
type input "[DATE]"
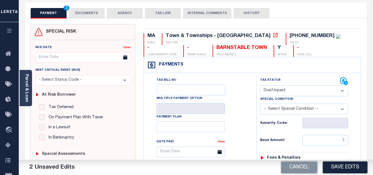
scroll to position [28, 0]
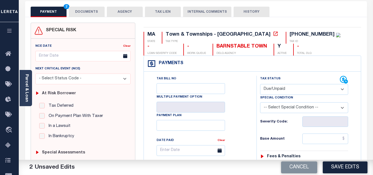
click at [280, 105] on select "-- Select Special Condition -- 3RD PARTY TAX LIEN AGENCY TAX LIEN (A.K.A Inside…" at bounding box center [304, 107] width 88 height 11
select select "15"
click at [260, 103] on select "-- Select Special Condition -- 3RD PARTY TAX LIEN AGENCY TAX LIEN (A.K.A Inside…" at bounding box center [304, 107] width 88 height 11
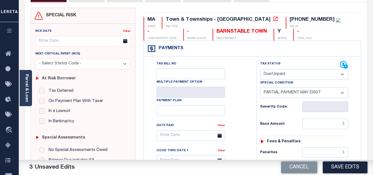
scroll to position [83, 0]
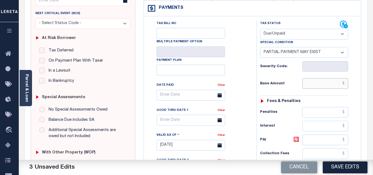
click at [344, 86] on input "text" at bounding box center [325, 83] width 46 height 10
paste input "1,579.57"
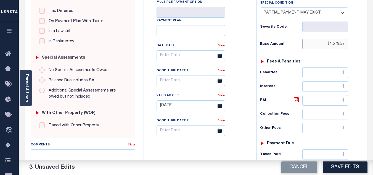
scroll to position [138, 0]
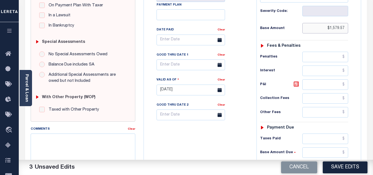
type input "$1,579.57"
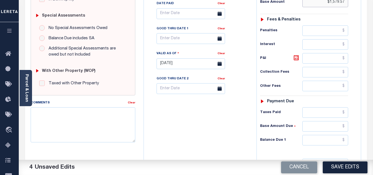
scroll to position [165, 0]
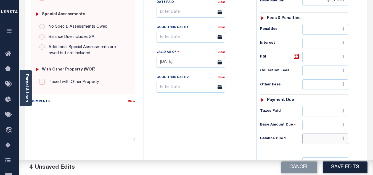
click at [345, 139] on input "text" at bounding box center [325, 138] width 46 height 10
paste input "3,201.11"
type input "$3,201.11"
click at [297, 58] on icon at bounding box center [295, 56] width 3 height 3
type input "$1,621.54"
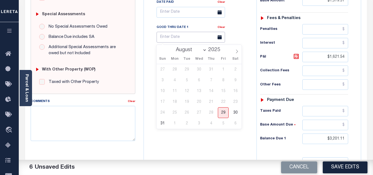
click at [180, 39] on body "Home Tax Amount Reporting Queue Tax Line Detail" at bounding box center [186, 42] width 373 height 415
click at [162, 123] on span "31" at bounding box center [162, 123] width 11 height 11
type input "[DATE]"
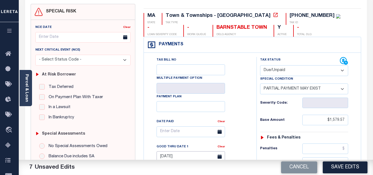
scroll to position [28, 0]
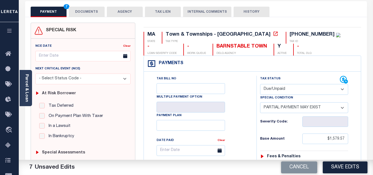
click at [93, 11] on button "DOCUMENTS" at bounding box center [87, 12] width 36 height 10
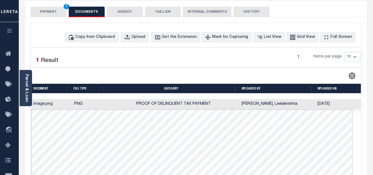
click at [55, 13] on button "PAYMENT 7" at bounding box center [49, 12] width 36 height 10
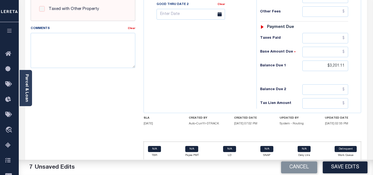
scroll to position [242, 0]
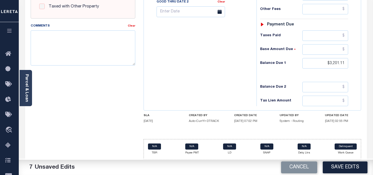
click at [349, 167] on button "Save Edits" at bounding box center [344, 167] width 45 height 12
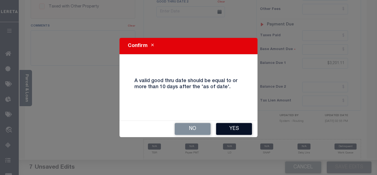
click at [236, 132] on button "Yes" at bounding box center [234, 129] width 36 height 12
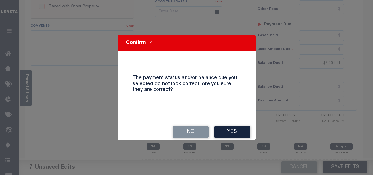
click at [240, 130] on button "Yes" at bounding box center [232, 132] width 36 height 12
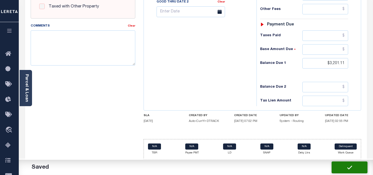
checkbox input "false"
type input "$1,579.57"
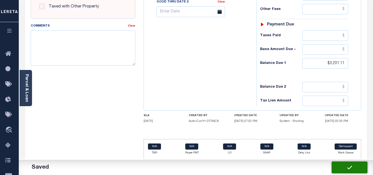
type input "$1,621.54"
type input "$3,201.11"
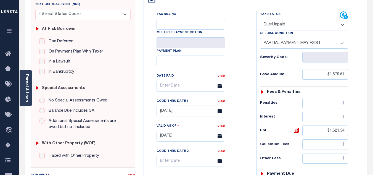
scroll to position [76, 0]
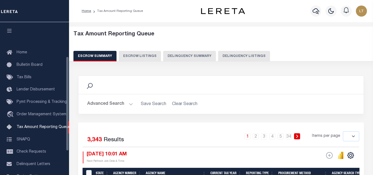
select select
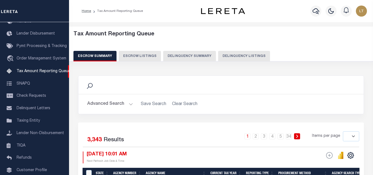
click at [243, 57] on button "Delinquency Listings" at bounding box center [244, 56] width 52 height 10
select select "100"
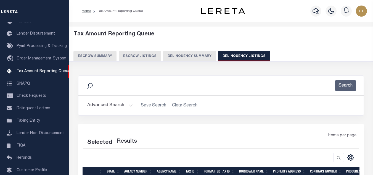
select select "100"
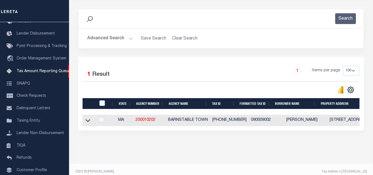
scroll to position [77, 0]
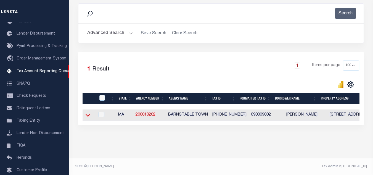
click at [86, 112] on icon at bounding box center [87, 115] width 5 height 6
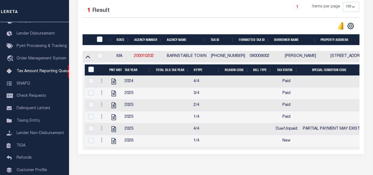
scroll to position [132, 0]
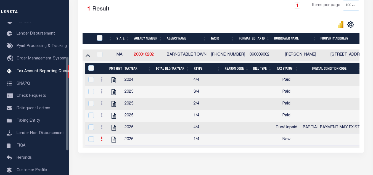
click at [100, 141] on link at bounding box center [101, 139] width 6 height 4
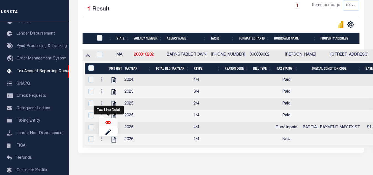
click at [109, 125] on img "" at bounding box center [108, 122] width 6 height 6
checkbox input "true"
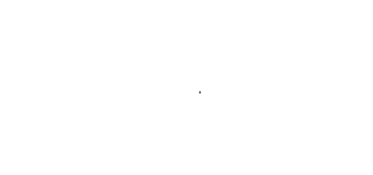
select select "NW2"
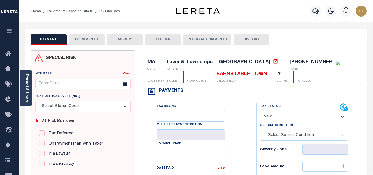
click at [89, 43] on button "DOCUMENTS" at bounding box center [87, 39] width 36 height 10
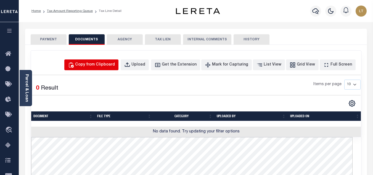
click at [95, 64] on div "Copy from Clipboard" at bounding box center [95, 65] width 40 height 6
select select "POP"
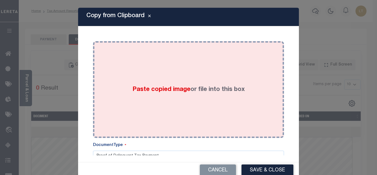
click at [134, 81] on div "Paste copied image or file into this box" at bounding box center [188, 89] width 183 height 88
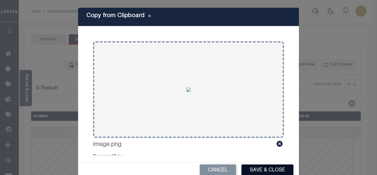
click at [266, 171] on button "Save & Close" at bounding box center [267, 170] width 52 height 12
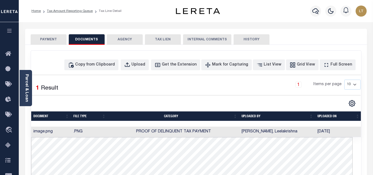
click at [50, 40] on button "PAYMENT" at bounding box center [49, 39] width 36 height 10
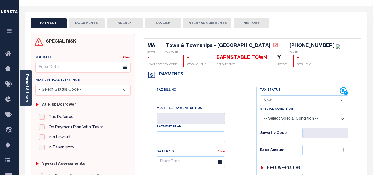
scroll to position [28, 0]
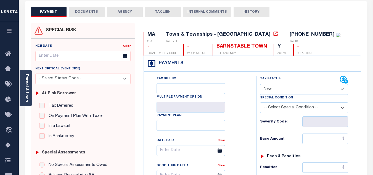
click at [279, 83] on div "Tax Status Status" at bounding box center [300, 80] width 80 height 8
click at [277, 90] on select "- Select Status Code - Open Due/Unpaid Paid Incomplete No Tax Due Internal Refu…" at bounding box center [304, 89] width 88 height 11
select select "PYD"
click at [260, 84] on select "- Select Status Code - Open Due/Unpaid Paid Incomplete No Tax Due Internal Refu…" at bounding box center [304, 89] width 88 height 11
type input "[DATE]"
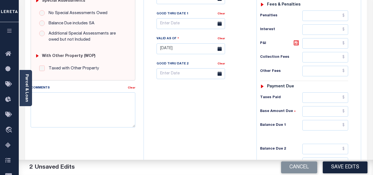
scroll to position [193, 0]
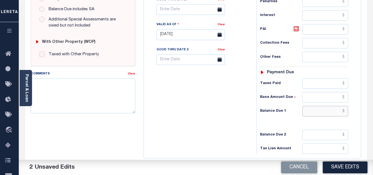
click at [344, 112] on input "text" at bounding box center [325, 111] width 46 height 10
type input "$0.00"
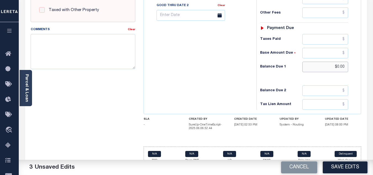
scroll to position [245, 0]
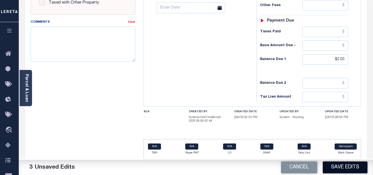
click at [357, 168] on button "Save Edits" at bounding box center [344, 167] width 45 height 12
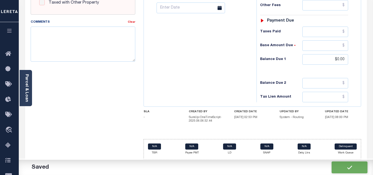
checkbox input "false"
type input "$0"
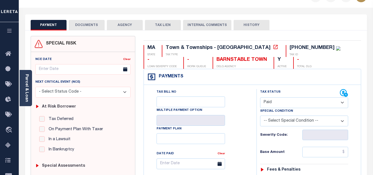
scroll to position [0, 0]
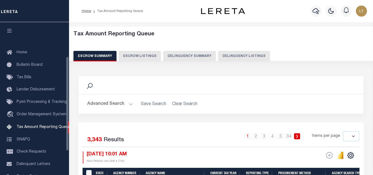
select select
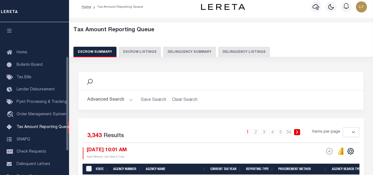
scroll to position [56, 0]
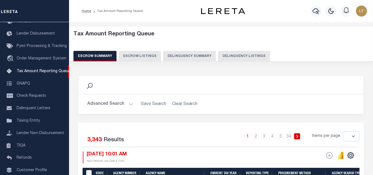
click at [237, 52] on button "Delinquency Listings" at bounding box center [244, 56] width 52 height 10
select select "100"
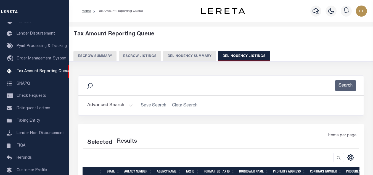
select select "100"
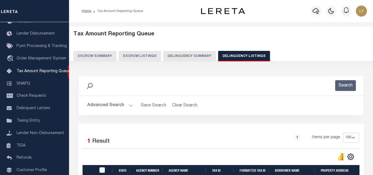
scroll to position [77, 0]
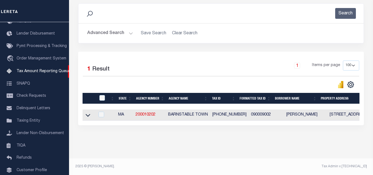
drag, startPoint x: 88, startPoint y: 112, endPoint x: 112, endPoint y: 110, distance: 24.3
click at [87, 112] on icon at bounding box center [87, 115] width 5 height 6
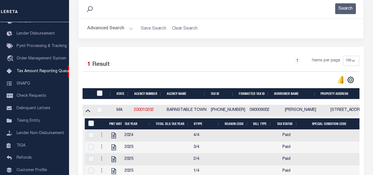
click at [97, 95] on input "checkbox" at bounding box center [100, 93] width 6 height 6
checkbox input "true"
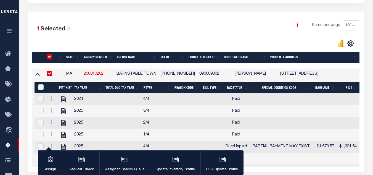
scroll to position [159, 0]
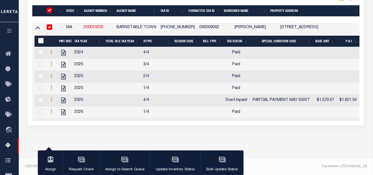
click at [42, 39] on input "&nbsp;" at bounding box center [41, 41] width 6 height 6
checkbox input "true"
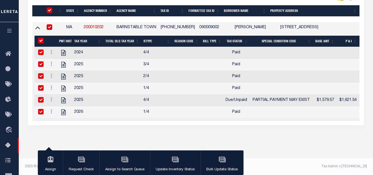
checkbox input "true"
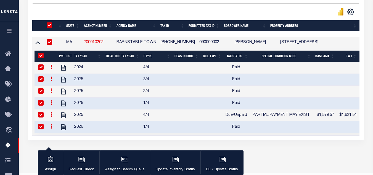
scroll to position [165, 0]
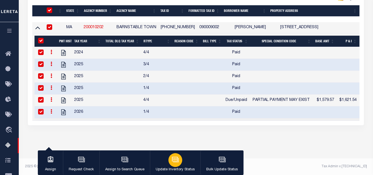
click at [177, 161] on icon "button" at bounding box center [175, 158] width 6 height 4
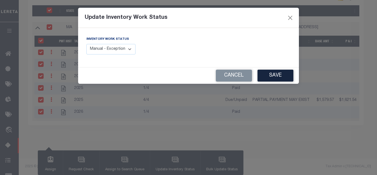
click at [110, 48] on select "Manual - Exception Pended - Awaiting Search Late Add Exception Completed" at bounding box center [110, 49] width 49 height 11
select select "4"
click at [86, 44] on select "Manual - Exception Pended - Awaiting Search Late Add Exception Completed" at bounding box center [110, 49] width 49 height 11
click at [287, 75] on button "Save" at bounding box center [275, 75] width 36 height 12
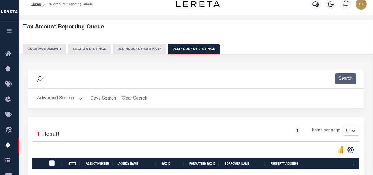
scroll to position [0, 0]
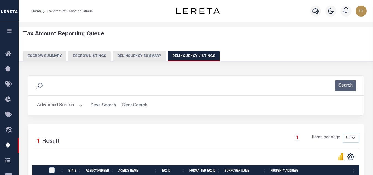
click at [65, 105] on button "Advanced Search" at bounding box center [60, 105] width 46 height 11
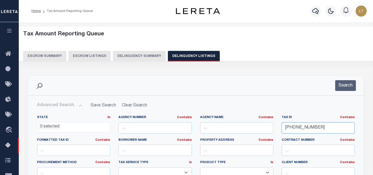
click at [290, 127] on input "090-009-002" at bounding box center [317, 127] width 73 height 11
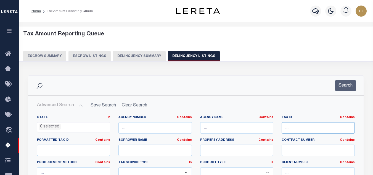
paste input "116-089"
type input "116-089"
click at [347, 88] on button "Search" at bounding box center [345, 85] width 21 height 11
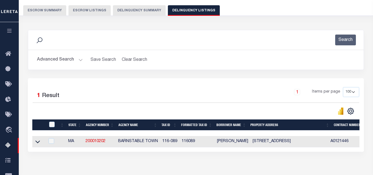
scroll to position [110, 0]
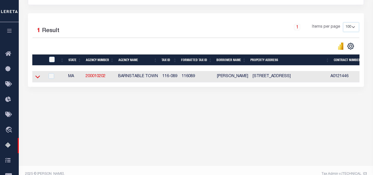
click at [37, 79] on icon at bounding box center [37, 77] width 5 height 6
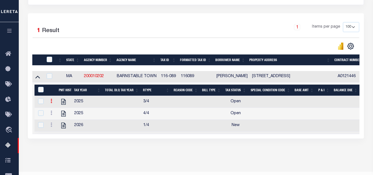
click at [52, 104] on link at bounding box center [51, 101] width 6 height 4
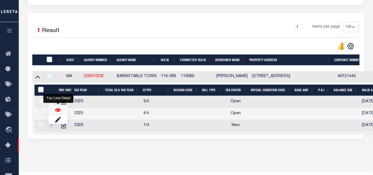
click at [60, 111] on img "" at bounding box center [58, 110] width 6 height 6
checkbox input "false"
checkbox input "true"
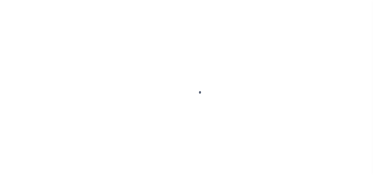
select select "OP2"
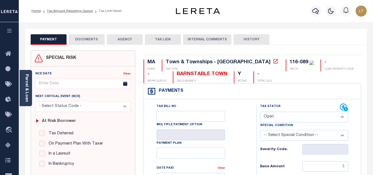
click at [74, 38] on button "DOCUMENTS" at bounding box center [87, 39] width 36 height 10
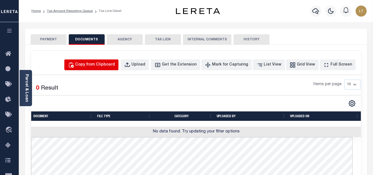
click at [111, 65] on div "Copy from Clipboard" at bounding box center [95, 65] width 40 height 6
select select "POP"
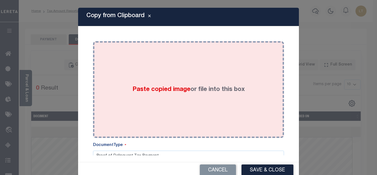
click at [160, 81] on div "Paste copied image or file into this box" at bounding box center [188, 89] width 183 height 88
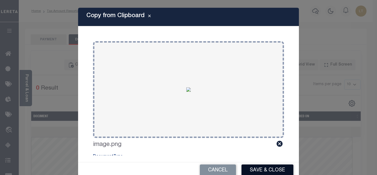
click at [256, 168] on button "Save & Close" at bounding box center [267, 170] width 52 height 12
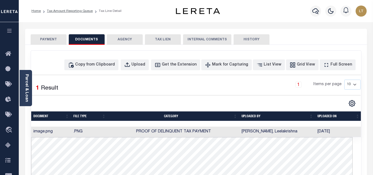
click at [41, 39] on button "PAYMENT" at bounding box center [49, 39] width 36 height 10
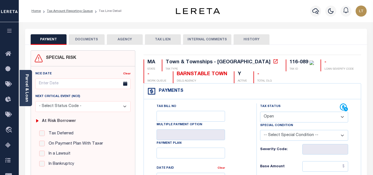
click at [267, 117] on select "- Select Status Code - Open Due/Unpaid Paid Incomplete No Tax Due Internal Refu…" at bounding box center [304, 116] width 88 height 11
select select "PYD"
click at [260, 112] on select "- Select Status Code - Open Due/Unpaid Paid Incomplete No Tax Due Internal Refu…" at bounding box center [304, 116] width 88 height 11
type input "[DATE]"
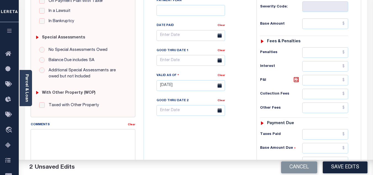
scroll to position [165, 0]
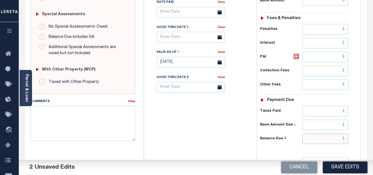
click at [344, 140] on input "text" at bounding box center [325, 138] width 46 height 10
type input "$0.00"
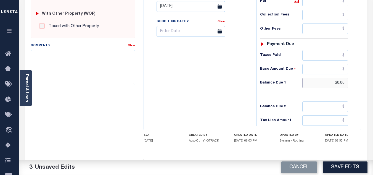
scroll to position [242, 0]
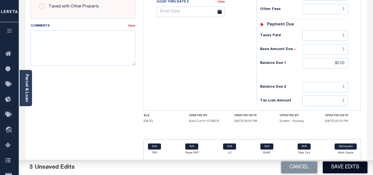
click at [342, 165] on button "Save Edits" at bounding box center [344, 167] width 45 height 12
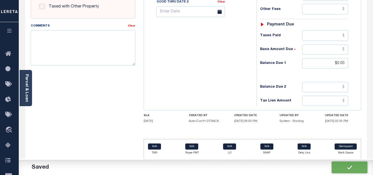
checkbox input "false"
type input "$0"
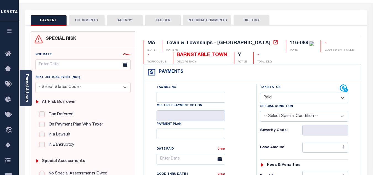
scroll to position [0, 0]
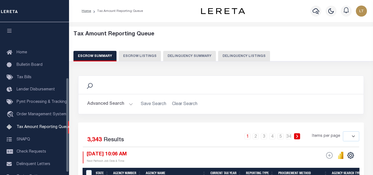
select select
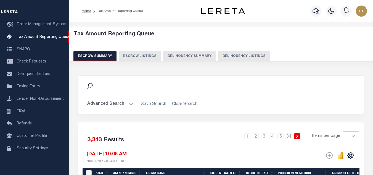
drag, startPoint x: 257, startPoint y: 55, endPoint x: 244, endPoint y: 57, distance: 12.8
click at [257, 55] on button "Delinquency Listings" at bounding box center [244, 56] width 52 height 10
select select "100"
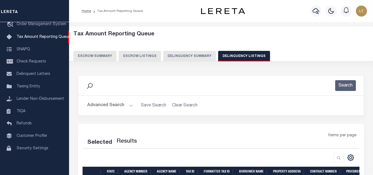
select select "100"
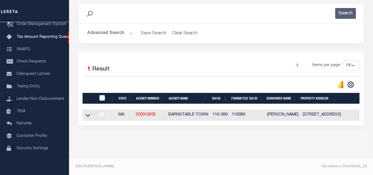
scroll to position [77, 0]
click at [87, 112] on icon at bounding box center [87, 115] width 5 height 6
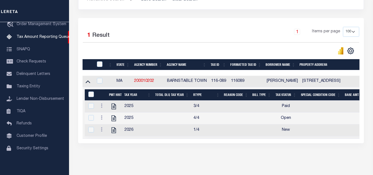
scroll to position [129, 0]
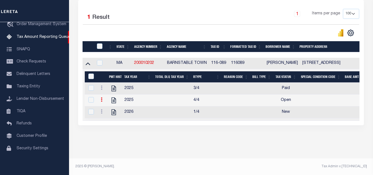
click at [101, 97] on icon at bounding box center [102, 99] width 2 height 4
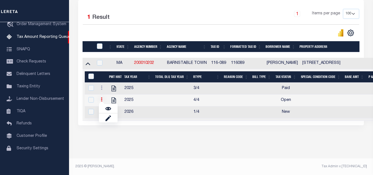
scroll to position [126, 0]
click at [110, 111] on img "" at bounding box center [108, 109] width 6 height 6
checkbox input "true"
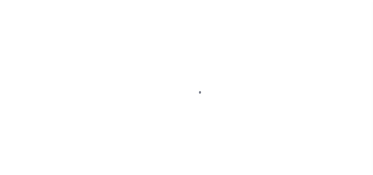
select select "OP2"
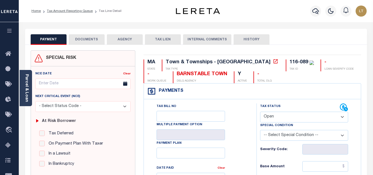
click at [86, 40] on button "DOCUMENTS" at bounding box center [87, 39] width 36 height 10
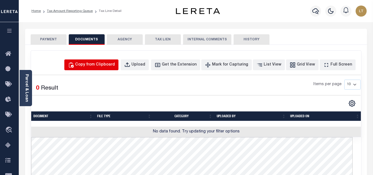
click at [114, 68] on div "Copy from Clipboard" at bounding box center [95, 65] width 40 height 6
select select "POP"
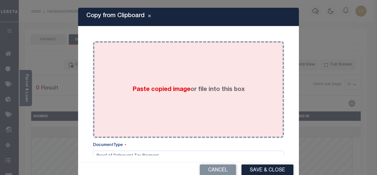
click at [151, 85] on label "Paste copied image or file into this box" at bounding box center [188, 89] width 112 height 9
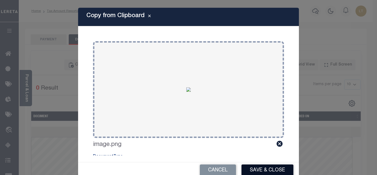
click at [253, 169] on button "Save & Close" at bounding box center [267, 170] width 52 height 12
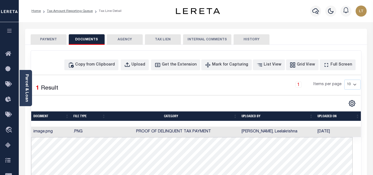
click at [50, 37] on button "PAYMENT" at bounding box center [49, 39] width 36 height 10
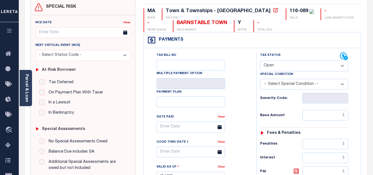
scroll to position [55, 0]
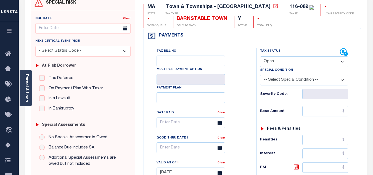
click at [266, 63] on select "- Select Status Code - Open Due/Unpaid Paid Incomplete No Tax Due Internal Refu…" at bounding box center [304, 61] width 88 height 11
select select "PYD"
click at [260, 57] on select "- Select Status Code - Open Due/Unpaid Paid Incomplete No Tax Due Internal Refu…" at bounding box center [304, 61] width 88 height 11
type input "[DATE]"
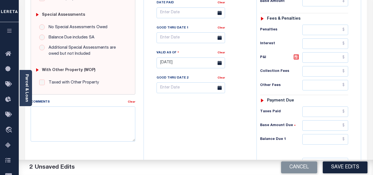
scroll to position [165, 0]
click at [345, 140] on input "text" at bounding box center [325, 138] width 46 height 10
type input "$0.00"
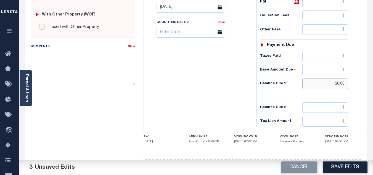
scroll to position [221, 0]
click at [351, 167] on button "Save Edits" at bounding box center [344, 167] width 45 height 12
checkbox input "false"
type input "$0"
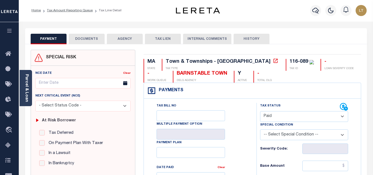
scroll to position [0, 0]
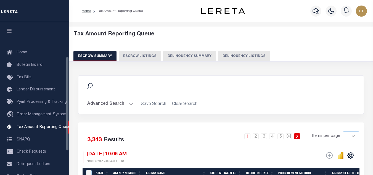
select select
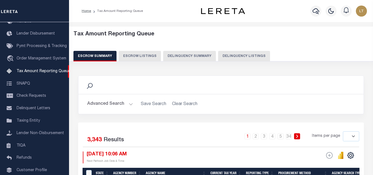
drag, startPoint x: 237, startPoint y: 56, endPoint x: 222, endPoint y: 60, distance: 16.1
click at [237, 56] on button "Delinquency Listings" at bounding box center [244, 56] width 52 height 10
select select "100"
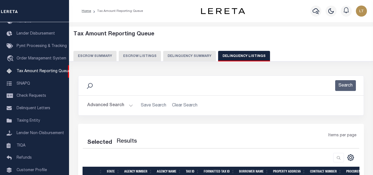
select select "100"
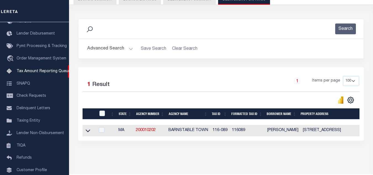
scroll to position [77, 0]
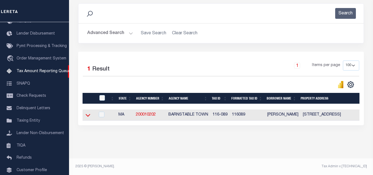
click at [89, 112] on icon at bounding box center [87, 115] width 5 height 6
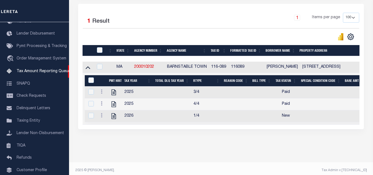
scroll to position [129, 0]
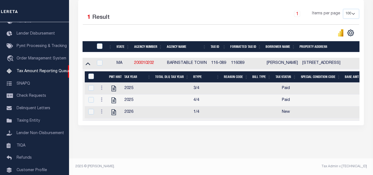
click at [101, 109] on icon at bounding box center [102, 111] width 2 height 4
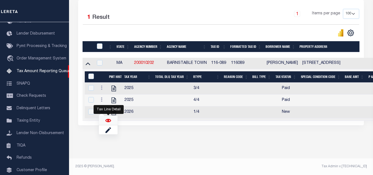
click at [107, 121] on img "" at bounding box center [108, 120] width 6 height 6
checkbox input "true"
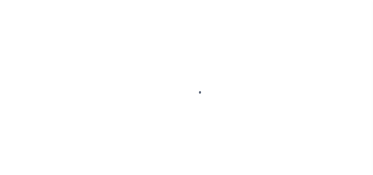
select select "NW2"
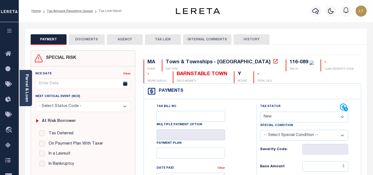
click at [86, 38] on button "DOCUMENTS" at bounding box center [87, 39] width 36 height 10
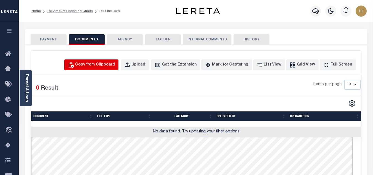
click at [100, 67] on div "Copy from Clipboard" at bounding box center [95, 65] width 40 height 6
select select "POP"
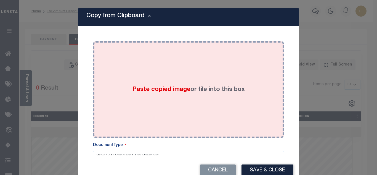
click at [144, 92] on span "Paste copied image" at bounding box center [161, 89] width 58 height 6
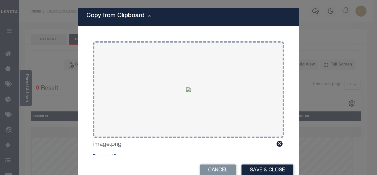
click at [259, 170] on button "Save & Close" at bounding box center [267, 170] width 52 height 12
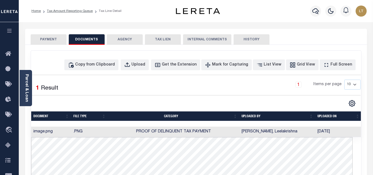
click at [50, 39] on button "PAYMENT" at bounding box center [49, 39] width 36 height 10
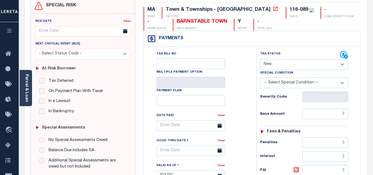
scroll to position [55, 0]
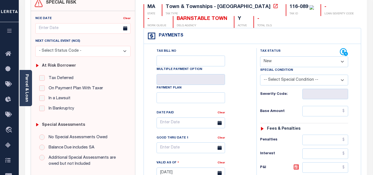
click at [272, 63] on select "- Select Status Code - Open Due/Unpaid Paid Incomplete No Tax Due Internal Refu…" at bounding box center [304, 61] width 88 height 11
select select "PYD"
click at [260, 57] on select "- Select Status Code - Open Due/Unpaid Paid Incomplete No Tax Due Internal Refu…" at bounding box center [304, 61] width 88 height 11
type input "[DATE]"
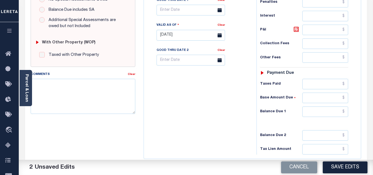
scroll to position [193, 0]
click at [346, 136] on input "text" at bounding box center [325, 134] width 46 height 10
click at [343, 112] on input "text" at bounding box center [325, 111] width 46 height 10
type input "$0.00"
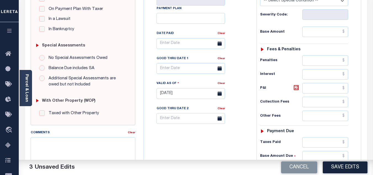
scroll to position [165, 0]
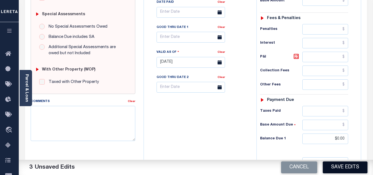
click at [339, 166] on button "Save Edits" at bounding box center [344, 167] width 45 height 12
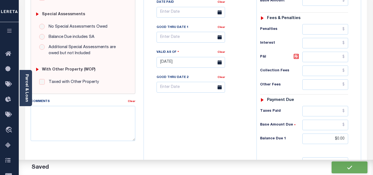
checkbox input "false"
type input "$0"
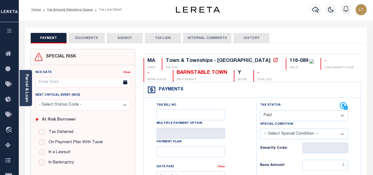
scroll to position [0, 0]
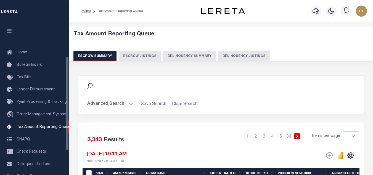
select select
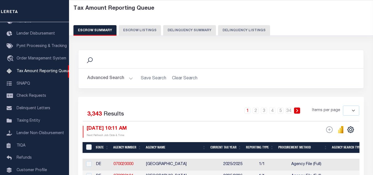
scroll to position [17, 0]
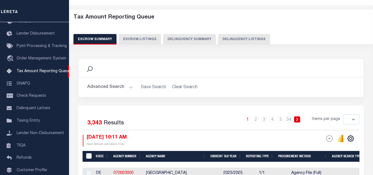
click at [227, 38] on button "Delinquency Listings" at bounding box center [244, 39] width 52 height 10
select select "100"
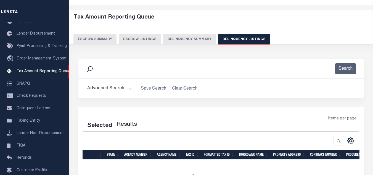
select select "100"
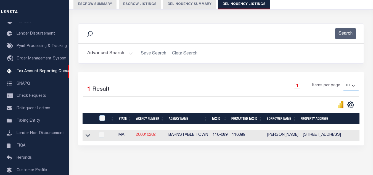
scroll to position [77, 0]
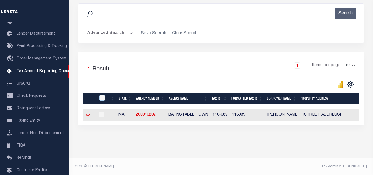
click at [89, 114] on icon at bounding box center [87, 115] width 5 height 3
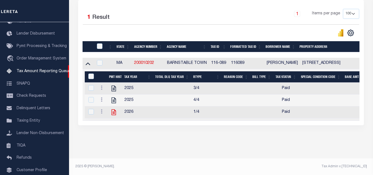
scroll to position [129, 0]
click at [101, 43] on input "checkbox" at bounding box center [100, 46] width 6 height 6
checkbox input "true"
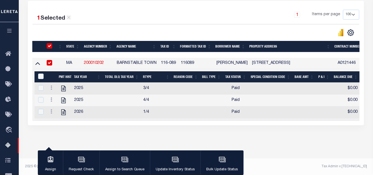
scroll to position [128, 0]
click at [42, 73] on input "&nbsp;" at bounding box center [41, 76] width 6 height 6
checkbox input "true"
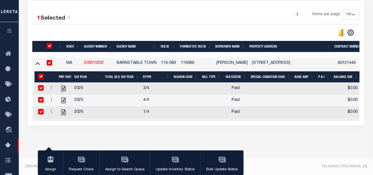
checkbox input "true"
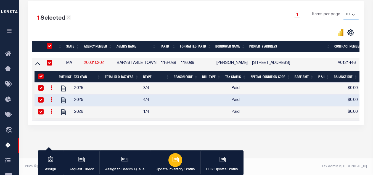
click at [172, 161] on icon "button" at bounding box center [175, 159] width 7 height 7
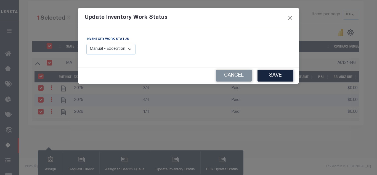
click at [102, 46] on select "Manual - Exception Pended - Awaiting Search Late Add Exception Completed" at bounding box center [110, 49] width 49 height 11
select select "4"
click at [86, 44] on select "Manual - Exception Pended - Awaiting Search Late Add Exception Completed" at bounding box center [110, 49] width 49 height 11
click at [273, 78] on button "Save" at bounding box center [275, 75] width 36 height 12
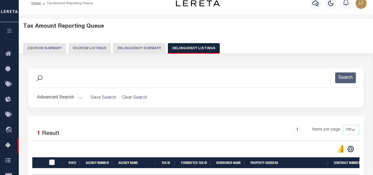
scroll to position [0, 0]
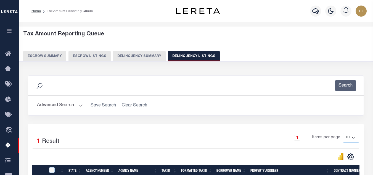
click at [55, 107] on button "Advanced Search" at bounding box center [60, 105] width 46 height 11
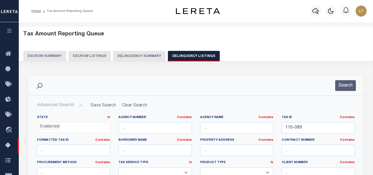
scroll to position [55, 0]
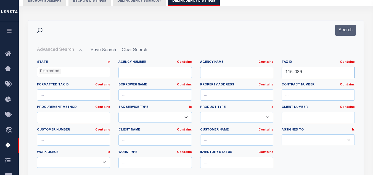
click at [296, 72] on input "116-089" at bounding box center [317, 72] width 73 height 11
paste input "116-121"
type input "116-121"
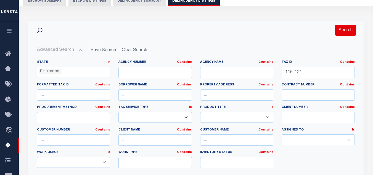
click at [351, 27] on button "Search" at bounding box center [345, 30] width 21 height 11
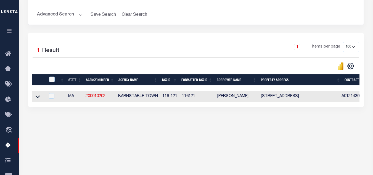
scroll to position [110, 0]
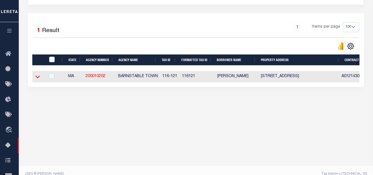
click at [36, 79] on icon at bounding box center [37, 77] width 5 height 6
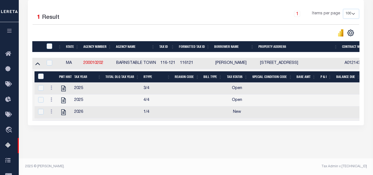
scroll to position [129, 0]
click at [51, 85] on icon at bounding box center [51, 87] width 2 height 4
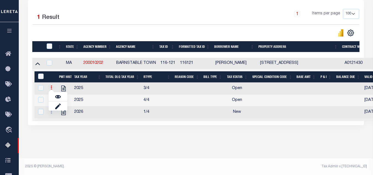
scroll to position [126, 0]
click at [59, 98] on img "" at bounding box center [58, 97] width 6 height 6
checkbox input "false"
checkbox input "true"
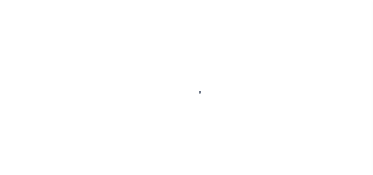
select select "OP2"
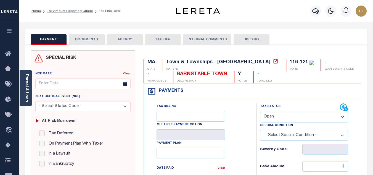
click at [78, 38] on button "DOCUMENTS" at bounding box center [87, 39] width 36 height 10
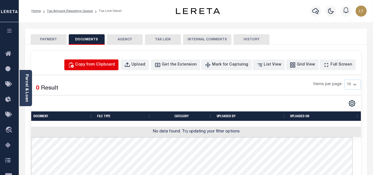
click at [95, 66] on div "Copy from Clipboard" at bounding box center [95, 65] width 40 height 6
select select "POP"
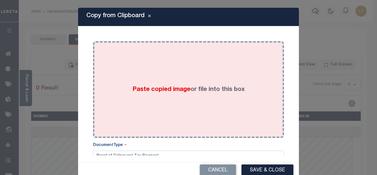
click at [139, 71] on div "Paste copied image or file into this box" at bounding box center [188, 89] width 183 height 88
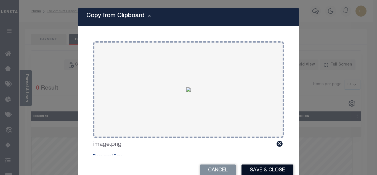
click at [257, 170] on button "Save & Close" at bounding box center [267, 170] width 52 height 12
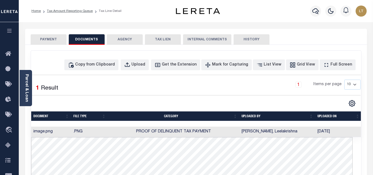
click at [51, 41] on button "PAYMENT" at bounding box center [49, 39] width 36 height 10
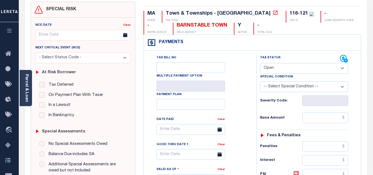
scroll to position [55, 0]
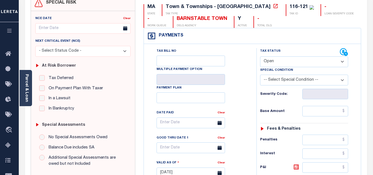
click at [276, 57] on select "- Select Status Code - Open Due/Unpaid Paid Incomplete No Tax Due Internal Refu…" at bounding box center [304, 61] width 88 height 11
select select "PYD"
click at [260, 57] on select "- Select Status Code - Open Due/Unpaid Paid Incomplete No Tax Due Internal Refu…" at bounding box center [304, 61] width 88 height 11
type input "[DATE]"
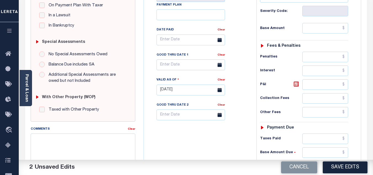
scroll to position [193, 0]
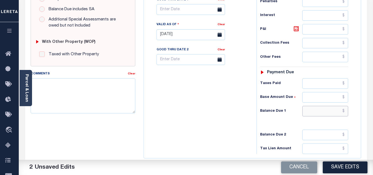
click at [344, 112] on input "text" at bounding box center [325, 111] width 46 height 10
type input "$0.00"
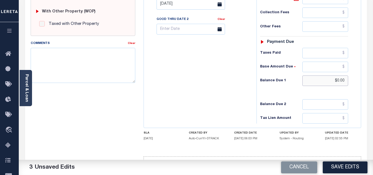
scroll to position [242, 0]
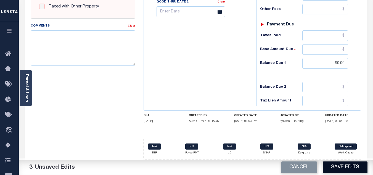
click at [346, 166] on button "Save Edits" at bounding box center [344, 167] width 45 height 12
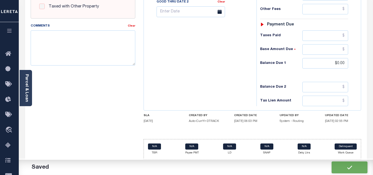
checkbox input "false"
type input "$0"
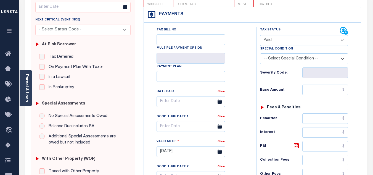
scroll to position [76, 0]
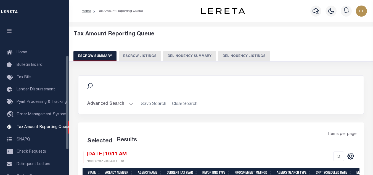
select select
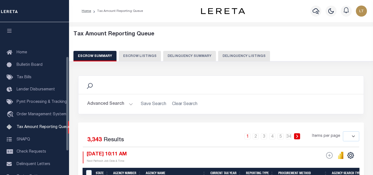
scroll to position [56, 0]
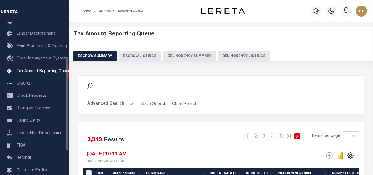
drag, startPoint x: 235, startPoint y: 55, endPoint x: 220, endPoint y: 62, distance: 17.0
click at [235, 55] on button "Delinquency Listings" at bounding box center [244, 56] width 52 height 10
select select "100"
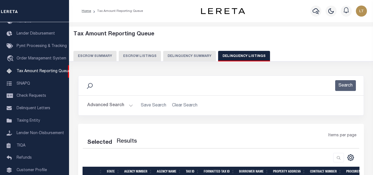
select select "100"
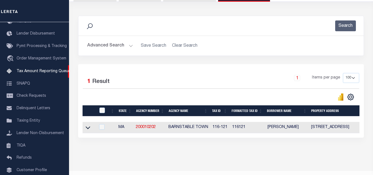
scroll to position [77, 0]
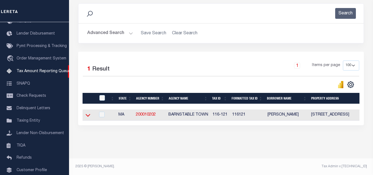
click at [87, 112] on icon at bounding box center [87, 115] width 5 height 6
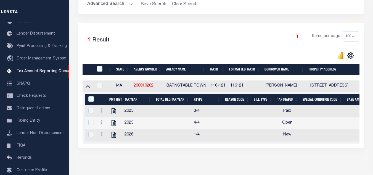
scroll to position [129, 0]
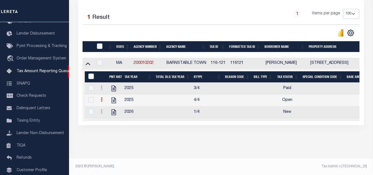
click at [101, 97] on icon at bounding box center [102, 99] width 2 height 4
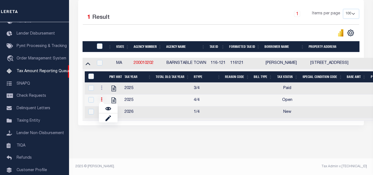
scroll to position [126, 0]
click at [110, 110] on img "" at bounding box center [108, 109] width 6 height 6
checkbox input "true"
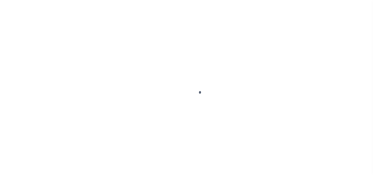
select select "OP2"
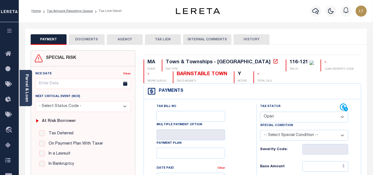
click at [91, 38] on button "DOCUMENTS" at bounding box center [87, 39] width 36 height 10
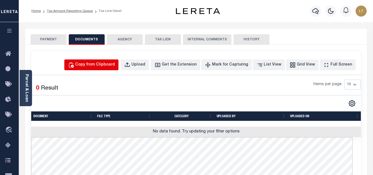
click at [106, 63] on div "Copy from Clipboard" at bounding box center [95, 65] width 40 height 6
select select "POP"
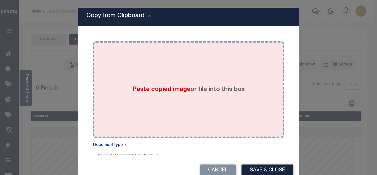
click at [138, 89] on span "Paste copied image" at bounding box center [161, 89] width 58 height 6
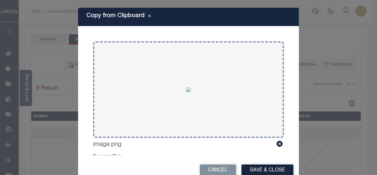
drag, startPoint x: 258, startPoint y: 170, endPoint x: 253, endPoint y: 167, distance: 5.1
click at [258, 171] on button "Save & Close" at bounding box center [267, 170] width 52 height 12
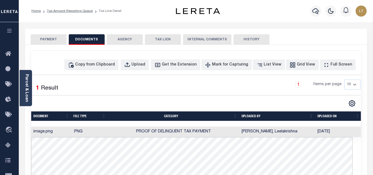
click at [52, 40] on button "PAYMENT" at bounding box center [49, 39] width 36 height 10
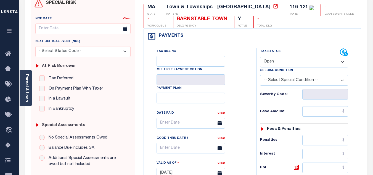
scroll to position [55, 0]
click at [269, 60] on select "- Select Status Code - Open Due/Unpaid Paid Incomplete No Tax Due Internal Refu…" at bounding box center [304, 61] width 88 height 11
select select "PYD"
click at [260, 57] on select "- Select Status Code - Open Due/Unpaid Paid Incomplete No Tax Due Internal Refu…" at bounding box center [304, 61] width 88 height 11
type input "[DATE]"
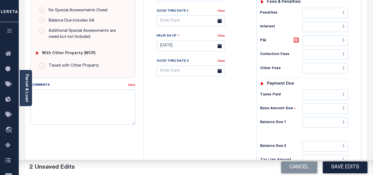
scroll to position [193, 0]
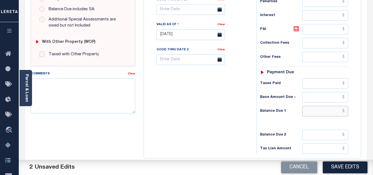
click at [346, 113] on input "text" at bounding box center [325, 111] width 46 height 10
type input "$0.00"
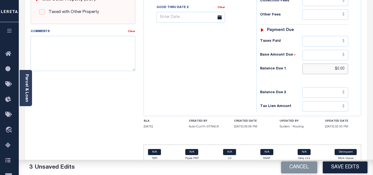
scroll to position [242, 0]
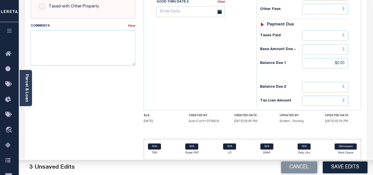
click at [345, 170] on button "Save Edits" at bounding box center [344, 167] width 45 height 12
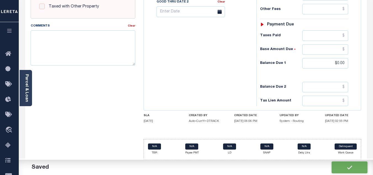
checkbox input "false"
type input "$0"
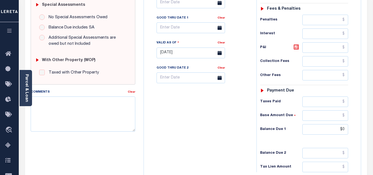
scroll to position [159, 0]
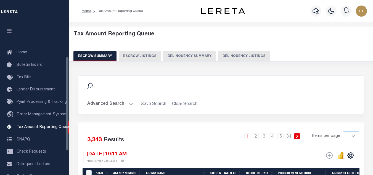
select select
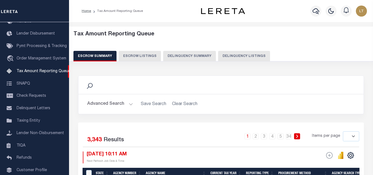
click at [241, 55] on button "Delinquency Listings" at bounding box center [244, 56] width 52 height 10
select select "100"
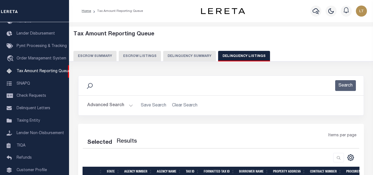
select select "100"
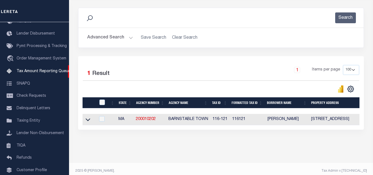
scroll to position [77, 0]
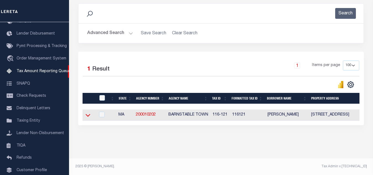
click at [86, 112] on icon at bounding box center [87, 115] width 5 height 6
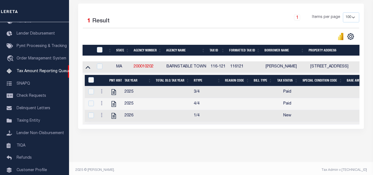
scroll to position [129, 0]
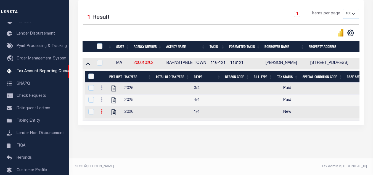
click at [102, 109] on icon at bounding box center [102, 111] width 2 height 4
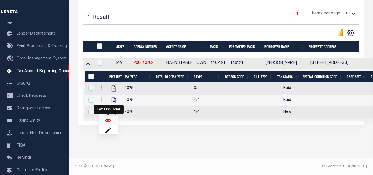
click at [108, 119] on img "" at bounding box center [108, 120] width 6 height 6
checkbox input "true"
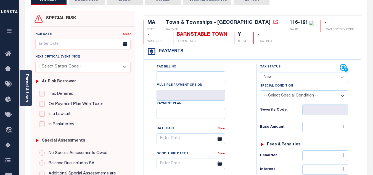
scroll to position [55, 0]
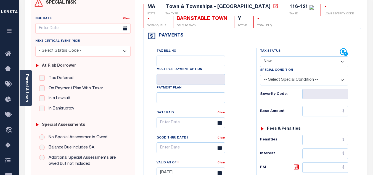
click at [282, 62] on select "- Select Status Code - Open Due/Unpaid Paid Incomplete No Tax Due Internal Refu…" at bounding box center [304, 61] width 88 height 11
select select "DUE"
click at [260, 57] on select "- Select Status Code - Open Due/Unpaid Paid Incomplete No Tax Due Internal Refu…" at bounding box center [304, 61] width 88 height 11
type input "[DATE]"
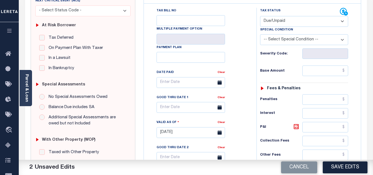
scroll to position [110, 0]
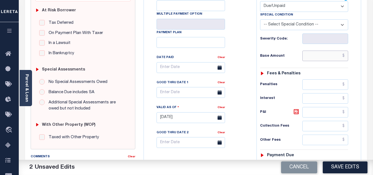
click at [345, 56] on input "text" at bounding box center [325, 55] width 46 height 10
paste input "7,669.00"
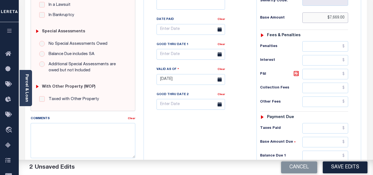
scroll to position [165, 0]
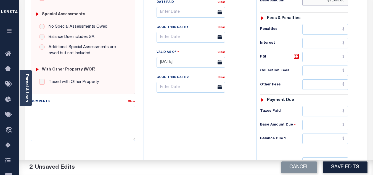
type input "$7,669.00"
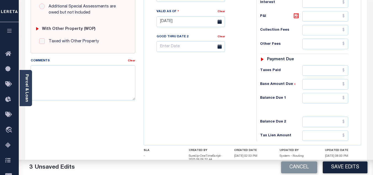
scroll to position [221, 0]
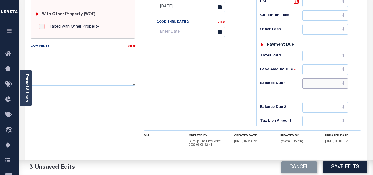
click at [345, 82] on input "text" at bounding box center [325, 83] width 46 height 10
paste input "7,751.36"
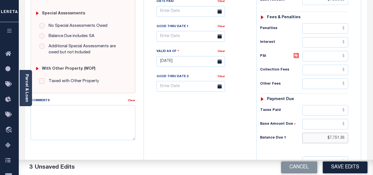
scroll to position [165, 0]
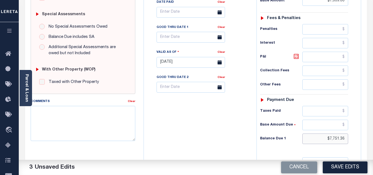
type input "$7,751.36"
click at [296, 56] on icon at bounding box center [296, 56] width 7 height 7
type input "$82.36"
click at [167, 40] on body "Home Tax Amount Reporting Queue Tax Line Detail" at bounding box center [186, 45] width 373 height 421
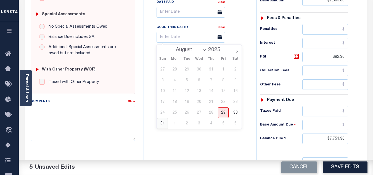
click at [164, 124] on span "31" at bounding box center [162, 123] width 11 height 11
type input "[DATE]"
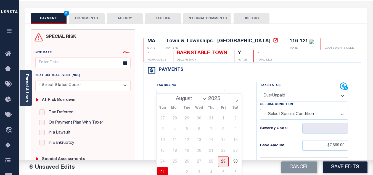
scroll to position [0, 0]
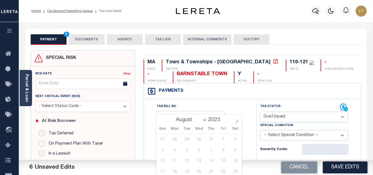
click at [84, 41] on button "DOCUMENTS" at bounding box center [87, 39] width 36 height 10
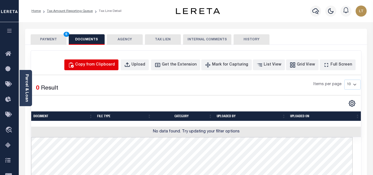
click at [105, 67] on div "Copy from Clipboard" at bounding box center [95, 65] width 40 height 6
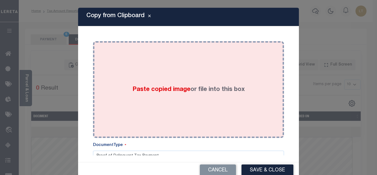
click at [140, 83] on div "Paste copied image or file into this box" at bounding box center [188, 89] width 183 height 88
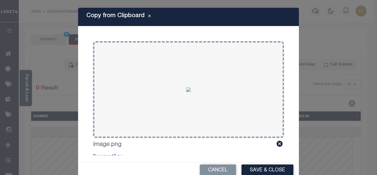
click at [265, 168] on button "Save & Close" at bounding box center [267, 170] width 52 height 12
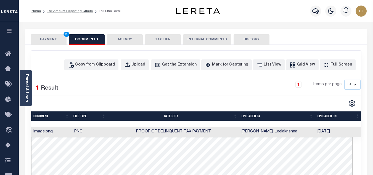
click at [49, 41] on button "PAYMENT 6" at bounding box center [49, 39] width 36 height 10
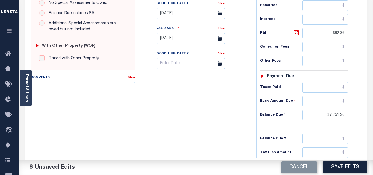
scroll to position [221, 0]
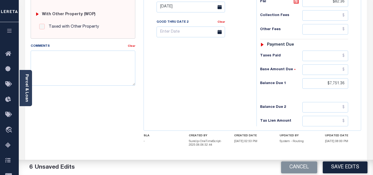
click at [343, 171] on button "Save Edits" at bounding box center [344, 167] width 45 height 12
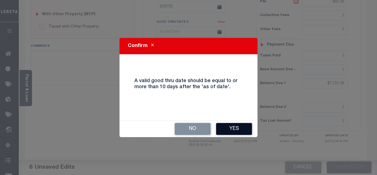
click at [228, 125] on button "Yes" at bounding box center [234, 129] width 36 height 12
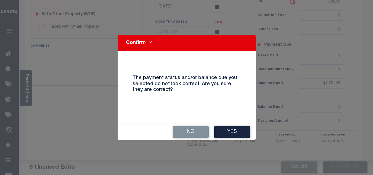
drag, startPoint x: 223, startPoint y: 135, endPoint x: 213, endPoint y: 132, distance: 9.4
click at [223, 135] on button "Yes" at bounding box center [232, 132] width 36 height 12
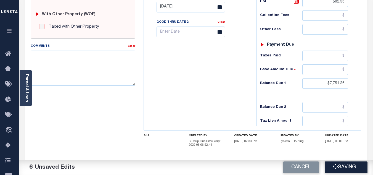
checkbox input "false"
type input "$7,669"
type input "$82.36"
type input "$7,751.36"
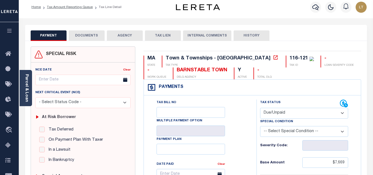
scroll to position [0, 0]
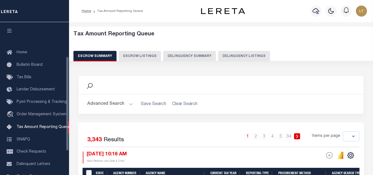
select select
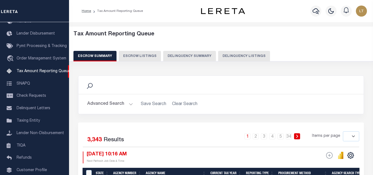
drag, startPoint x: 234, startPoint y: 55, endPoint x: 203, endPoint y: 58, distance: 31.3
click at [234, 55] on button "Delinquency Listings" at bounding box center [244, 56] width 52 height 10
select select "100"
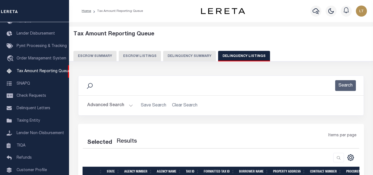
select select "100"
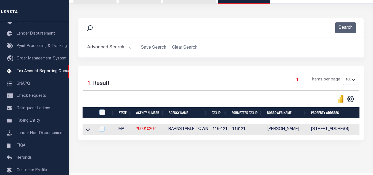
scroll to position [77, 0]
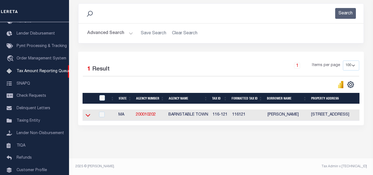
click at [88, 114] on icon at bounding box center [87, 115] width 5 height 3
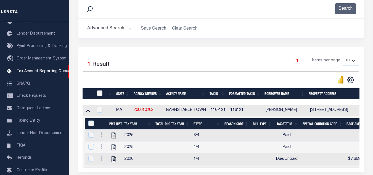
click at [98, 93] on input "checkbox" at bounding box center [100, 93] width 6 height 6
checkbox input "true"
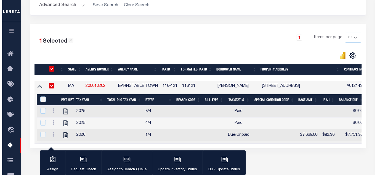
scroll to position [128, 0]
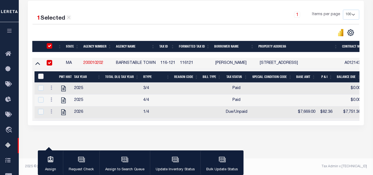
click at [41, 73] on input "&nbsp;" at bounding box center [41, 76] width 6 height 6
checkbox input "true"
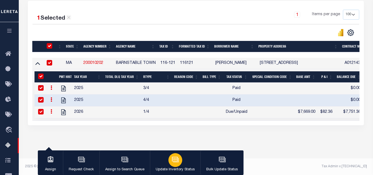
click at [174, 160] on icon "button" at bounding box center [175, 159] width 7 height 7
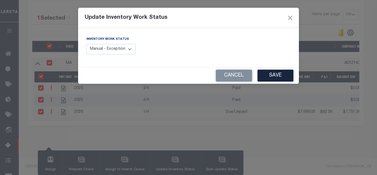
click at [117, 50] on select "Manual - Exception Pended - Awaiting Search Late Add Exception Completed" at bounding box center [110, 49] width 49 height 11
select select "4"
click at [86, 44] on select "Manual - Exception Pended - Awaiting Search Late Add Exception Completed" at bounding box center [110, 49] width 49 height 11
click at [284, 76] on button "Save" at bounding box center [275, 75] width 36 height 12
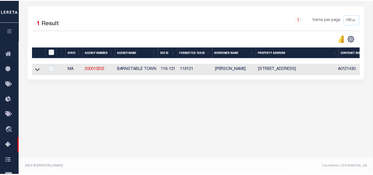
scroll to position [118, 0]
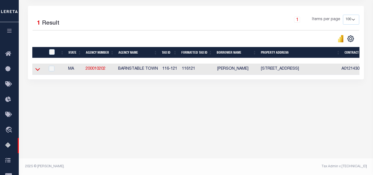
click at [36, 69] on icon at bounding box center [37, 69] width 5 height 6
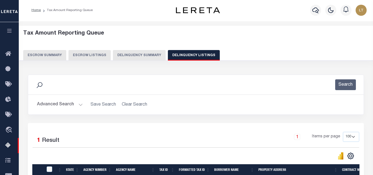
scroll to position [0, 0]
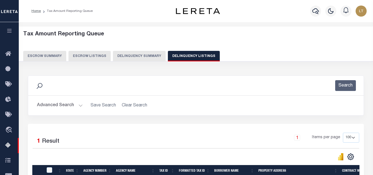
drag, startPoint x: 57, startPoint y: 104, endPoint x: 67, endPoint y: 101, distance: 10.4
click at [57, 104] on button "Advanced Search" at bounding box center [60, 105] width 46 height 11
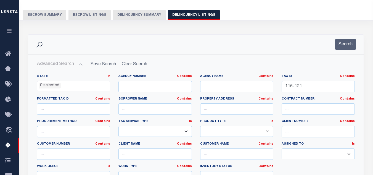
scroll to position [55, 0]
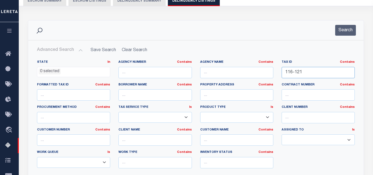
click at [298, 73] on input "116-121" at bounding box center [317, 72] width 73 height 11
paste input "138-033"
type input "138-033"
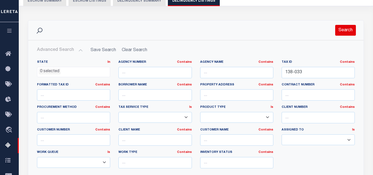
click at [342, 30] on button "Search" at bounding box center [345, 30] width 21 height 11
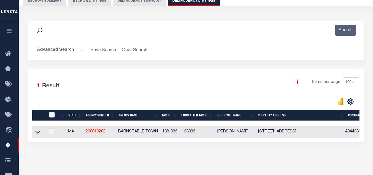
click at [34, 130] on td at bounding box center [38, 131] width 13 height 11
checkbox input "true"
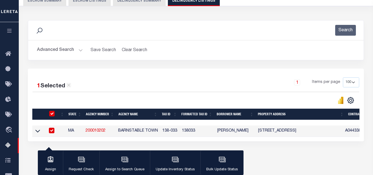
click at [50, 112] on input "checkbox" at bounding box center [52, 114] width 6 height 6
checkbox input "false"
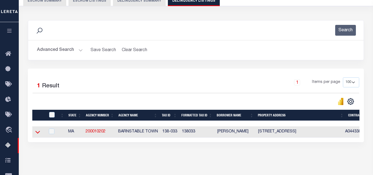
click at [35, 133] on icon at bounding box center [37, 132] width 5 height 6
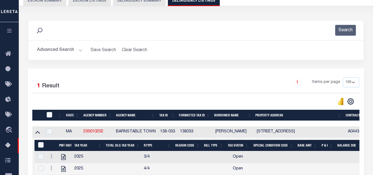
scroll to position [129, 0]
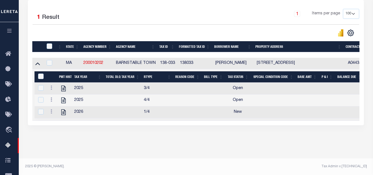
click at [50, 86] on link at bounding box center [51, 88] width 6 height 4
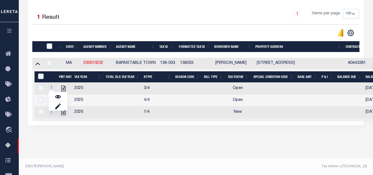
scroll to position [126, 0]
click at [57, 97] on img "" at bounding box center [58, 97] width 6 height 6
checkbox input "false"
checkbox input "true"
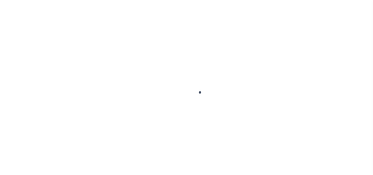
select select "OP2"
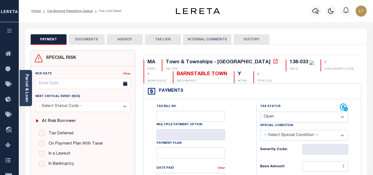
click at [92, 40] on button "DOCUMENTS" at bounding box center [87, 39] width 36 height 10
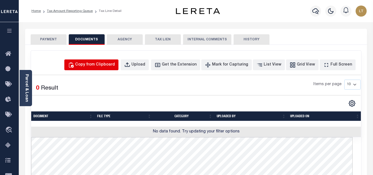
click at [105, 65] on div "Copy from Clipboard" at bounding box center [95, 65] width 40 height 6
select select "POP"
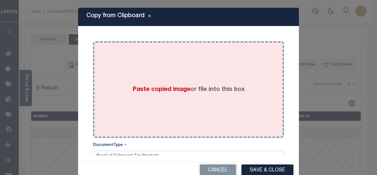
click at [146, 89] on span "Paste copied image" at bounding box center [161, 89] width 58 height 6
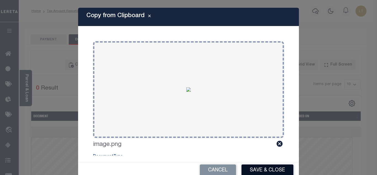
click at [263, 169] on button "Save & Close" at bounding box center [267, 170] width 52 height 12
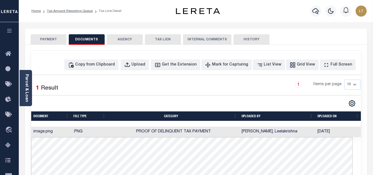
click at [53, 40] on button "PAYMENT" at bounding box center [49, 39] width 36 height 10
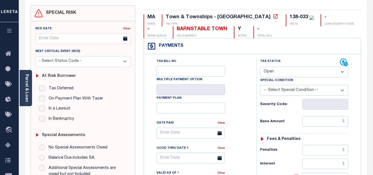
scroll to position [55, 0]
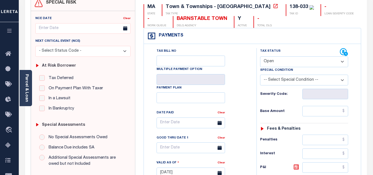
click at [275, 61] on select "- Select Status Code - Open Due/Unpaid Paid Incomplete No Tax Due Internal Refu…" at bounding box center [304, 61] width 88 height 11
select select "PYD"
click at [260, 57] on select "- Select Status Code - Open Due/Unpaid Paid Incomplete No Tax Due Internal Refu…" at bounding box center [304, 61] width 88 height 11
type input "[DATE]"
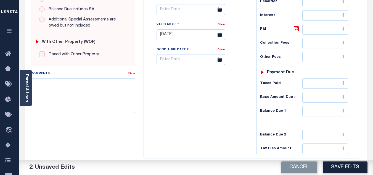
scroll to position [242, 0]
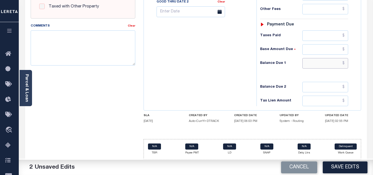
click at [343, 63] on input "text" at bounding box center [325, 63] width 46 height 10
type input "$0.00"
click at [344, 167] on button "Save Edits" at bounding box center [344, 167] width 45 height 12
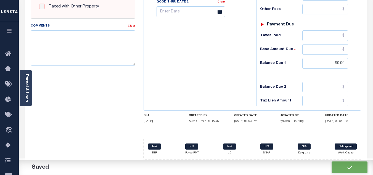
checkbox input "false"
type input "$0"
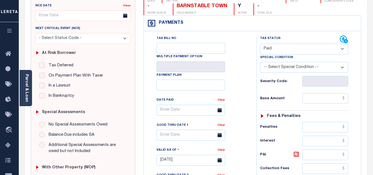
scroll to position [0, 0]
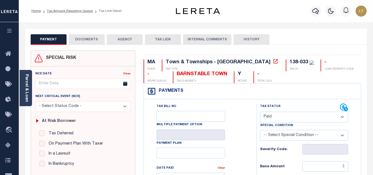
click at [82, 41] on button "DOCUMENTS" at bounding box center [87, 39] width 36 height 10
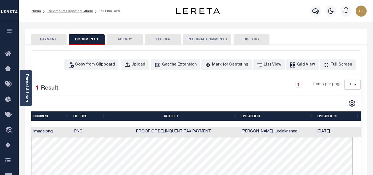
click at [59, 40] on button "PAYMENT" at bounding box center [49, 39] width 36 height 10
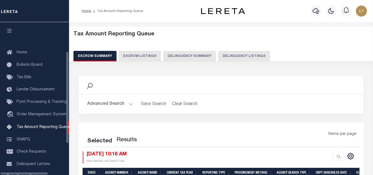
select select
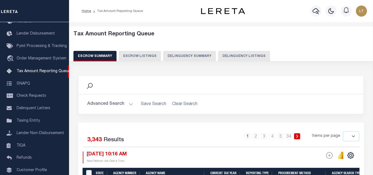
click at [238, 57] on button "Delinquency Listings" at bounding box center [244, 56] width 52 height 10
select select "100"
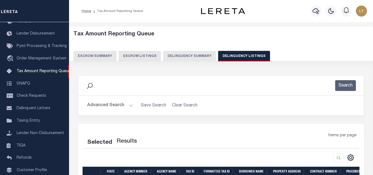
select select "100"
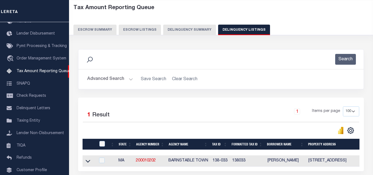
scroll to position [77, 0]
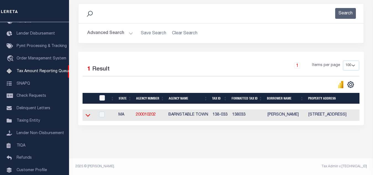
click at [87, 112] on icon at bounding box center [87, 115] width 5 height 6
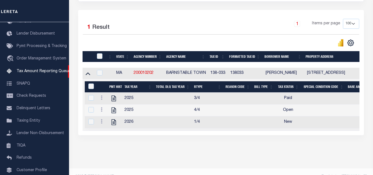
scroll to position [129, 0]
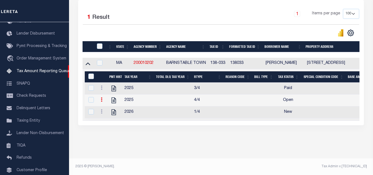
click at [100, 98] on link at bounding box center [101, 100] width 6 height 4
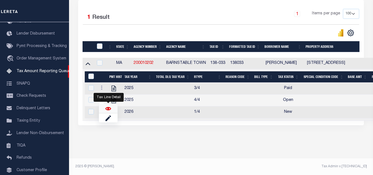
click at [110, 108] on img "" at bounding box center [108, 109] width 6 height 6
checkbox input "true"
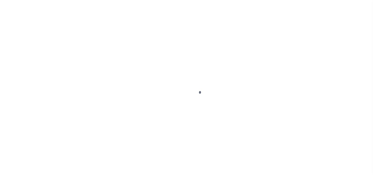
select select "OP2"
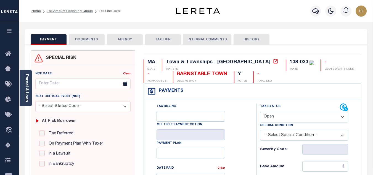
click at [88, 40] on button "DOCUMENTS" at bounding box center [87, 39] width 36 height 10
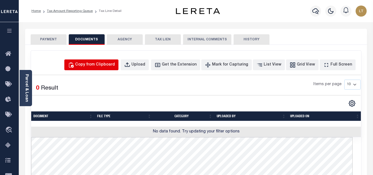
click at [100, 63] on div "Copy from Clipboard" at bounding box center [95, 65] width 40 height 6
select select "POP"
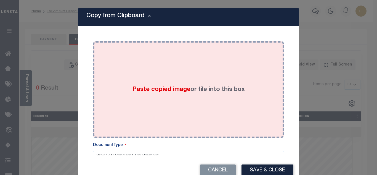
click at [149, 89] on span "Paste copied image" at bounding box center [161, 89] width 58 height 6
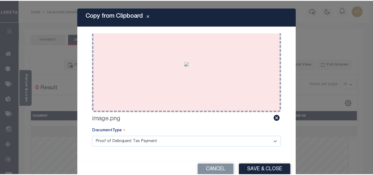
scroll to position [26, 0]
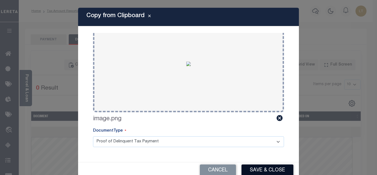
click at [263, 166] on button "Save & Close" at bounding box center [267, 170] width 52 height 12
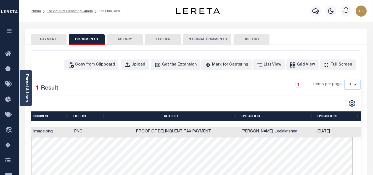
click at [50, 41] on button "PAYMENT" at bounding box center [49, 39] width 36 height 10
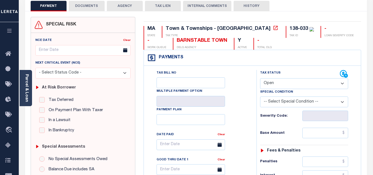
scroll to position [55, 0]
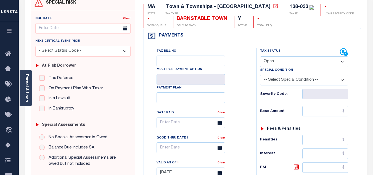
click at [266, 63] on select "- Select Status Code - Open Due/Unpaid Paid Incomplete No Tax Due Internal Refu…" at bounding box center [304, 61] width 88 height 11
select select "PYD"
click at [260, 57] on select "- Select Status Code - Open Due/Unpaid Paid Incomplete No Tax Due Internal Refu…" at bounding box center [304, 61] width 88 height 11
type input "[DATE]"
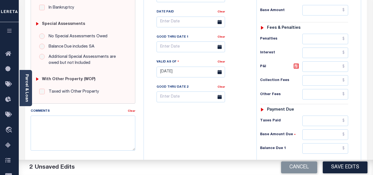
scroll to position [165, 0]
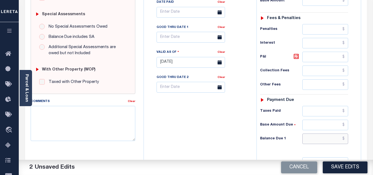
click at [346, 138] on input "text" at bounding box center [325, 138] width 46 height 10
type input "$0.00"
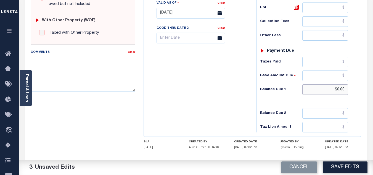
scroll to position [221, 0]
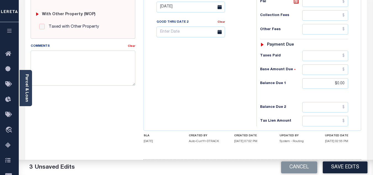
click at [349, 167] on button "Save Edits" at bounding box center [344, 167] width 45 height 12
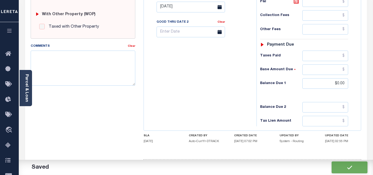
checkbox input "false"
type input "$0"
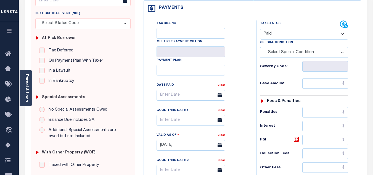
scroll to position [0, 0]
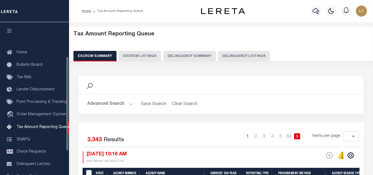
select select
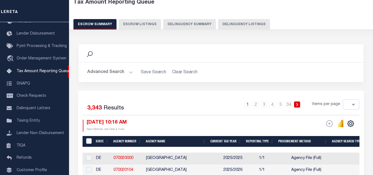
scroll to position [17, 0]
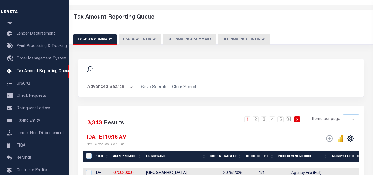
drag, startPoint x: 236, startPoint y: 36, endPoint x: 213, endPoint y: 47, distance: 25.2
click at [236, 36] on button "Delinquency Listings" at bounding box center [244, 39] width 52 height 10
select select "100"
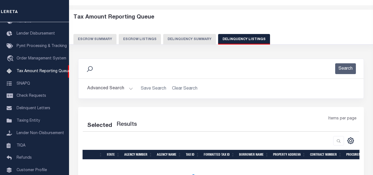
select select "100"
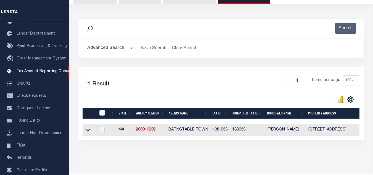
scroll to position [77, 0]
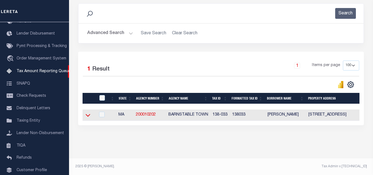
click at [87, 112] on icon at bounding box center [87, 115] width 5 height 6
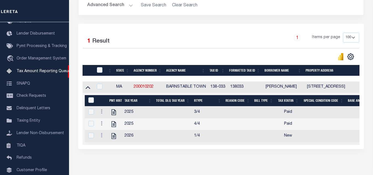
scroll to position [104, 0]
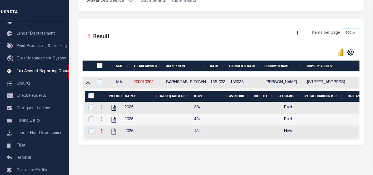
click at [101, 133] on link at bounding box center [101, 131] width 6 height 4
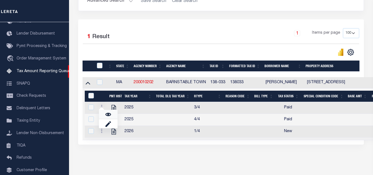
click at [106, 113] on img "" at bounding box center [108, 114] width 6 height 6
checkbox input "true"
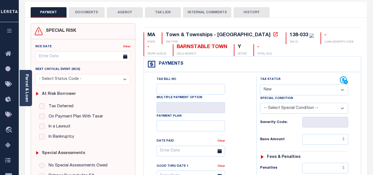
scroll to position [28, 0]
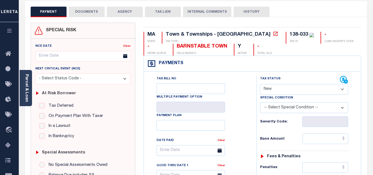
click at [289, 85] on select "- Select Status Code - Open Due/Unpaid Paid Incomplete No Tax Due Internal Refu…" at bounding box center [304, 89] width 88 height 11
click at [269, 90] on select "- Select Status Code - Open Due/Unpaid Paid Incomplete No Tax Due Internal Refu…" at bounding box center [304, 89] width 88 height 11
click at [267, 91] on select "- Select Status Code - Open Due/Unpaid Paid Incomplete No Tax Due Internal Refu…" at bounding box center [304, 89] width 88 height 11
select select "PYD"
click at [260, 84] on select "- Select Status Code - Open Due/Unpaid Paid Incomplete No Tax Due Internal Refu…" at bounding box center [304, 89] width 88 height 11
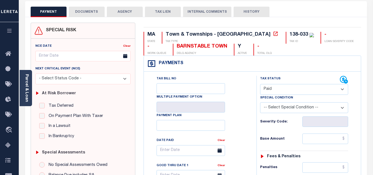
type input "[DATE]"
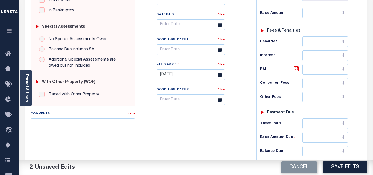
scroll to position [193, 0]
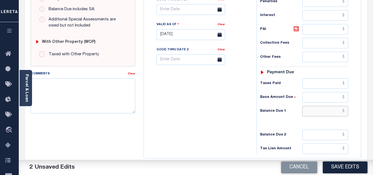
click at [344, 111] on input "text" at bounding box center [325, 111] width 46 height 10
type input "$0.00"
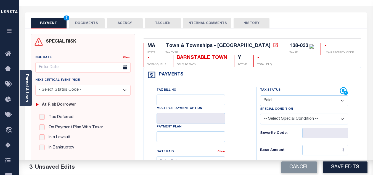
scroll to position [0, 0]
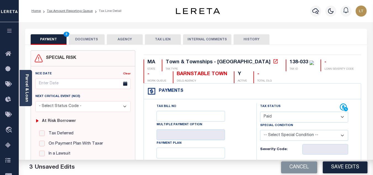
click at [91, 41] on button "DOCUMENTS" at bounding box center [87, 39] width 36 height 10
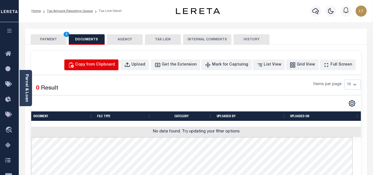
click at [106, 66] on div "Copy from Clipboard" at bounding box center [95, 65] width 40 height 6
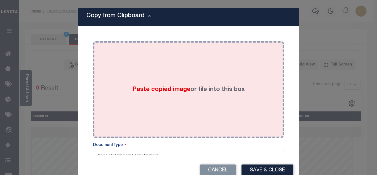
drag, startPoint x: 138, startPoint y: 89, endPoint x: 135, endPoint y: 89, distance: 3.9
click at [139, 89] on span "Paste copied image" at bounding box center [161, 89] width 58 height 6
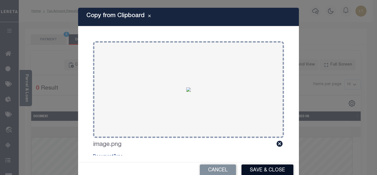
click at [272, 169] on button "Save & Close" at bounding box center [267, 170] width 52 height 12
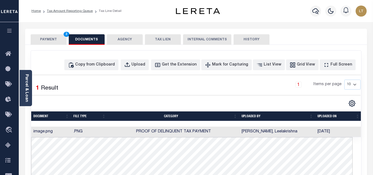
click at [46, 39] on button "PAYMENT 3" at bounding box center [49, 39] width 36 height 10
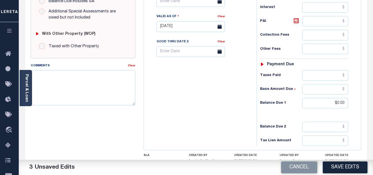
scroll to position [221, 0]
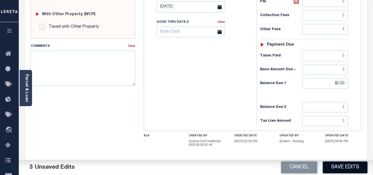
click at [347, 168] on button "Save Edits" at bounding box center [344, 167] width 45 height 12
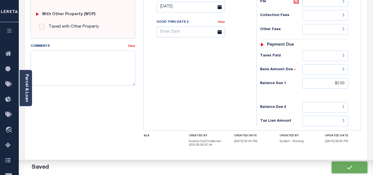
checkbox input "false"
type input "$0"
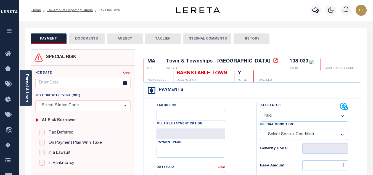
scroll to position [0, 0]
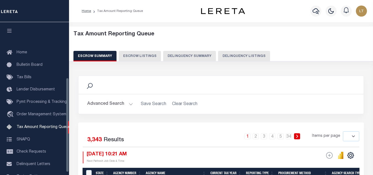
select select
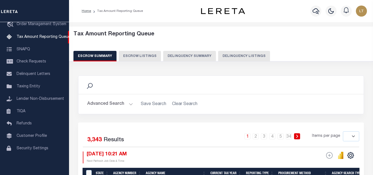
click at [248, 56] on button "Delinquency Listings" at bounding box center [244, 56] width 52 height 10
select select
select select "100"
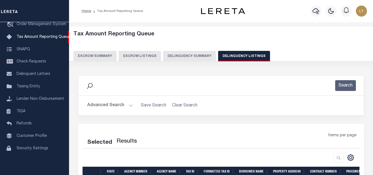
select select "100"
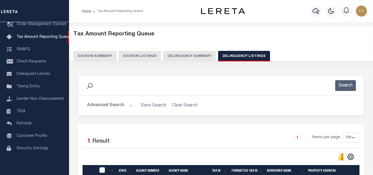
click at [112, 107] on button "Advanced Search" at bounding box center [110, 105] width 46 height 11
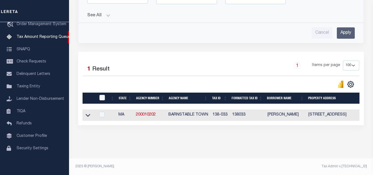
scroll to position [224, 0]
drag, startPoint x: 87, startPoint y: 113, endPoint x: 98, endPoint y: 108, distance: 12.0
click at [87, 114] on icon at bounding box center [87, 115] width 5 height 3
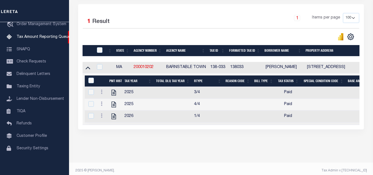
scroll to position [276, 0]
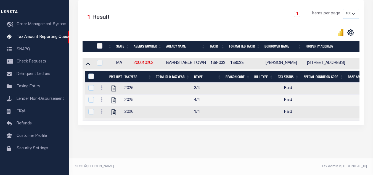
click at [99, 43] on input "checkbox" at bounding box center [100, 46] width 6 height 6
checkbox input "true"
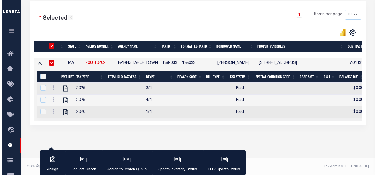
scroll to position [275, 0]
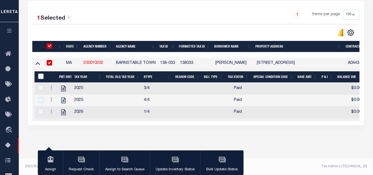
click at [39, 73] on input "&nbsp;" at bounding box center [41, 76] width 6 height 6
checkbox input "true"
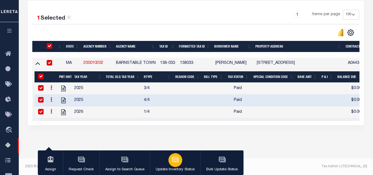
click at [167, 158] on button "Update Inventory Status" at bounding box center [175, 162] width 50 height 25
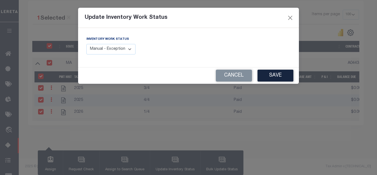
click at [112, 49] on select "Manual - Exception Pended - Awaiting Search Late Add Exception Completed" at bounding box center [110, 49] width 49 height 11
select select "4"
click at [86, 44] on select "Manual - Exception Pended - Awaiting Search Late Add Exception Completed" at bounding box center [110, 49] width 49 height 11
click at [280, 74] on button "Save" at bounding box center [275, 75] width 36 height 12
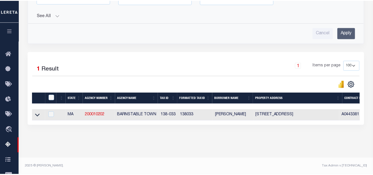
scroll to position [224, 0]
